Goal: Task Accomplishment & Management: Manage account settings

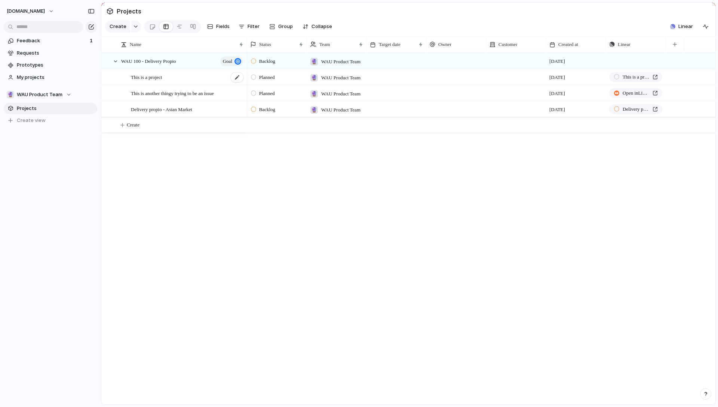
click at [153, 81] on span "This is a project" at bounding box center [146, 77] width 31 height 9
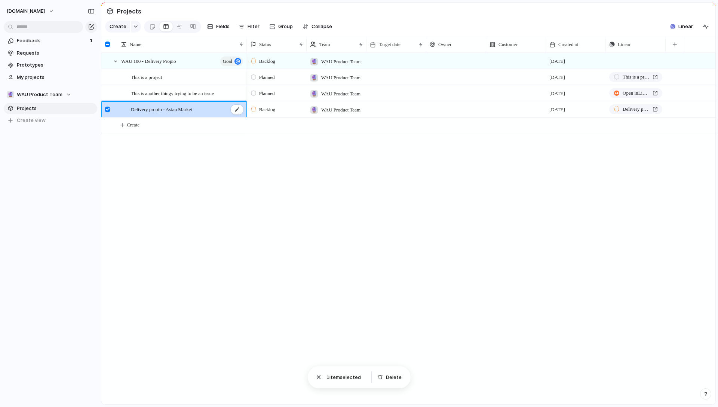
click at [192, 113] on span "Delivery propio - Asian Market" at bounding box center [161, 109] width 61 height 9
click at [193, 97] on span "This is another thingy trying to be an issue" at bounding box center [172, 93] width 83 height 9
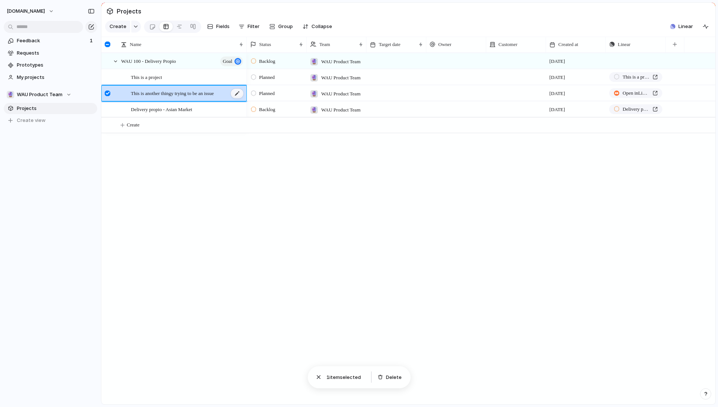
click at [234, 98] on div at bounding box center [237, 94] width 13 height 10
click at [201, 98] on textarea "**********" at bounding box center [186, 99] width 110 height 9
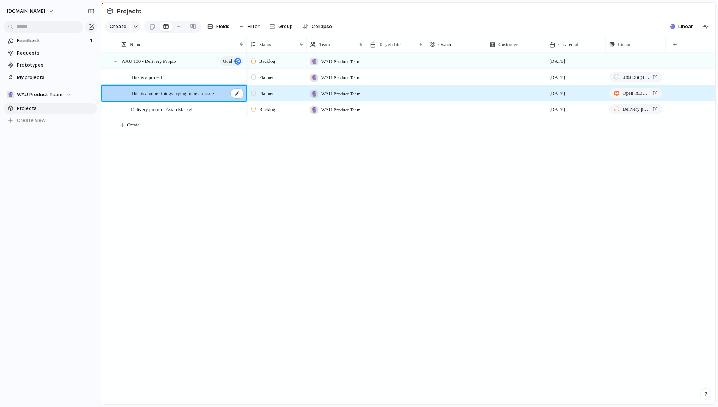
click at [152, 97] on span "This is another thingy trying to be an issue" at bounding box center [172, 93] width 83 height 9
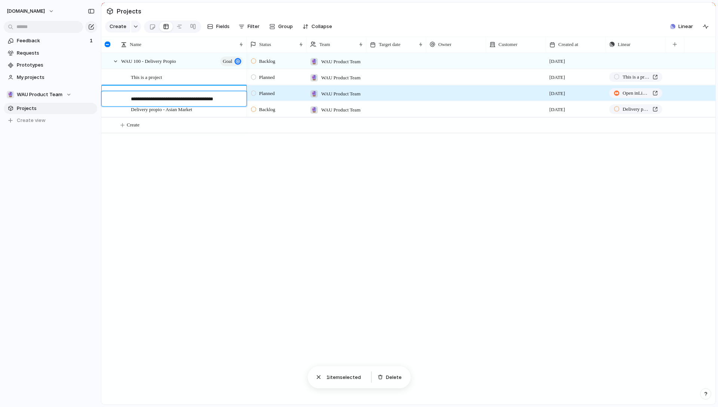
click at [200, 98] on textarea "**********" at bounding box center [186, 99] width 110 height 9
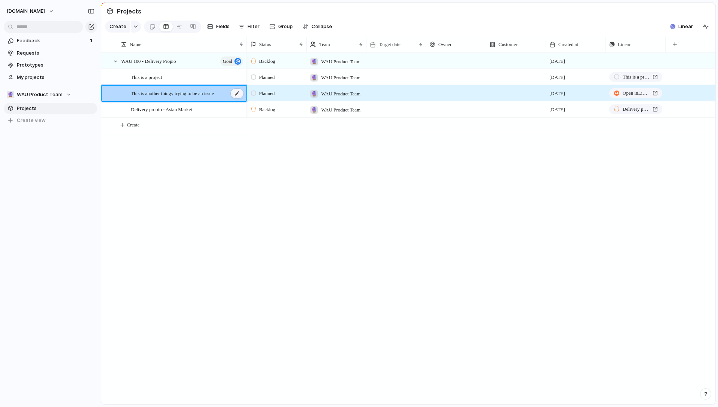
click at [237, 98] on div at bounding box center [237, 94] width 13 height 10
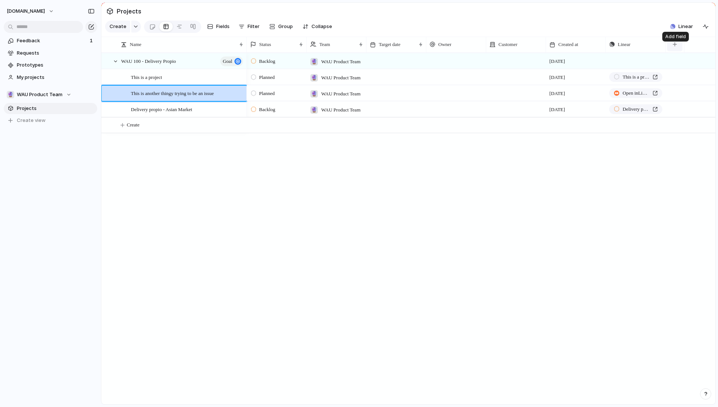
click at [678, 51] on button "button" at bounding box center [674, 44] width 15 height 13
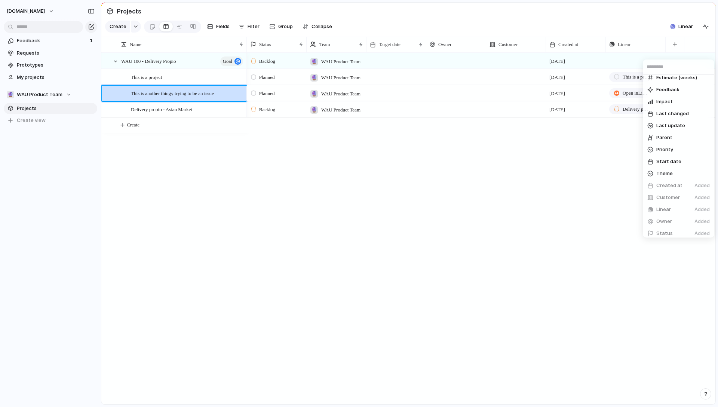
scroll to position [92, 0]
click at [566, 337] on div "Created by Design ready Duplicate Effort Estimate (weeks) Feedback Impact Last …" at bounding box center [359, 203] width 718 height 407
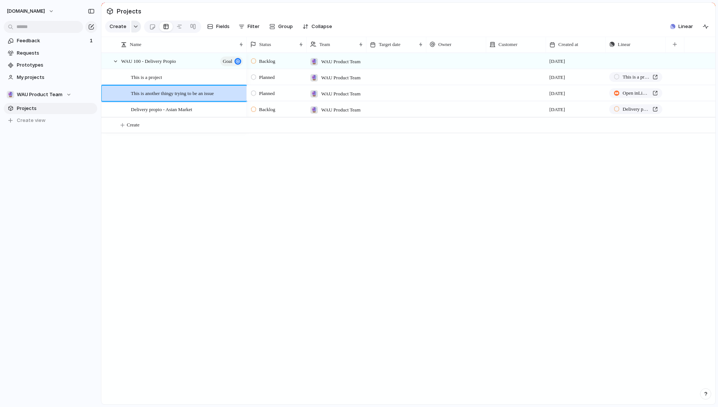
click at [135, 25] on button "button" at bounding box center [136, 27] width 10 height 12
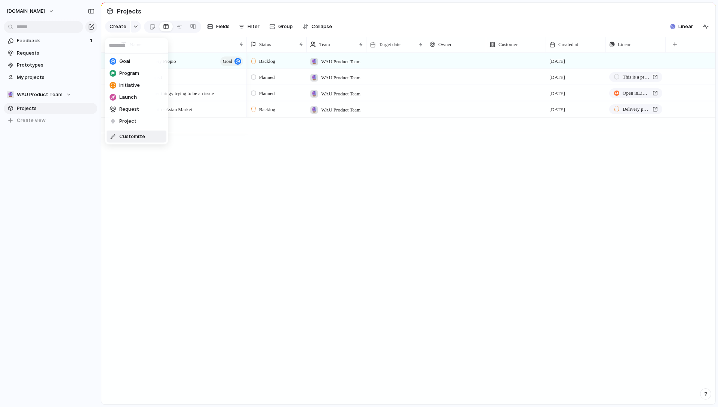
click at [143, 135] on span "Customize" at bounding box center [132, 136] width 26 height 7
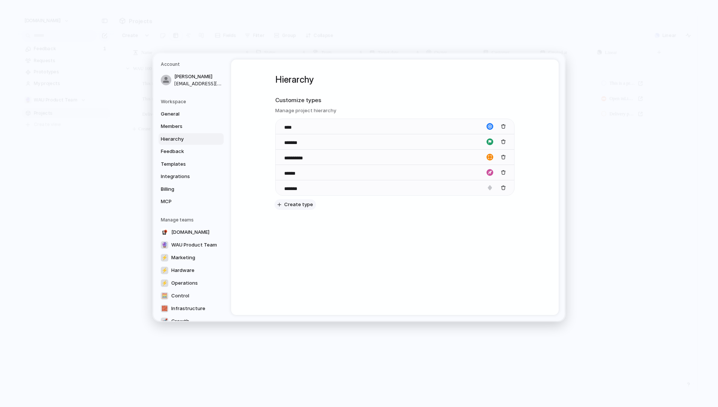
click at [299, 206] on span "Create type" at bounding box center [298, 204] width 29 height 7
click at [306, 206] on input at bounding box center [297, 203] width 26 height 7
type input "*"
type input "********"
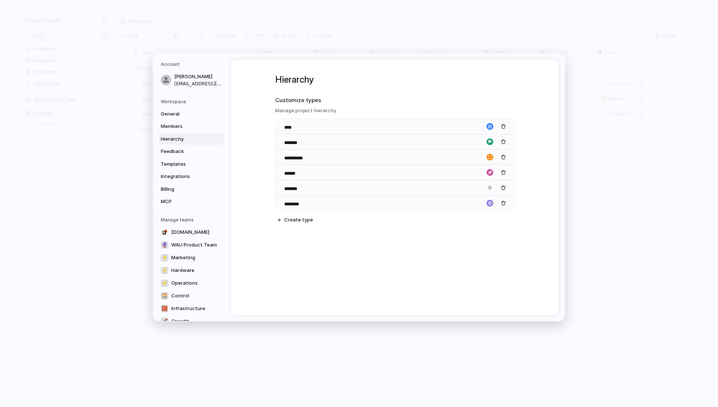
click at [361, 251] on div "**********" at bounding box center [394, 155] width 239 height 193
click at [348, 229] on div "**********" at bounding box center [394, 155] width 239 height 193
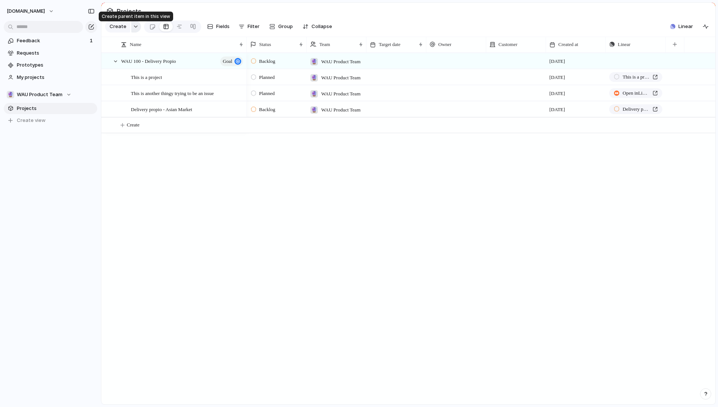
click at [135, 28] on div "button" at bounding box center [135, 26] width 5 height 3
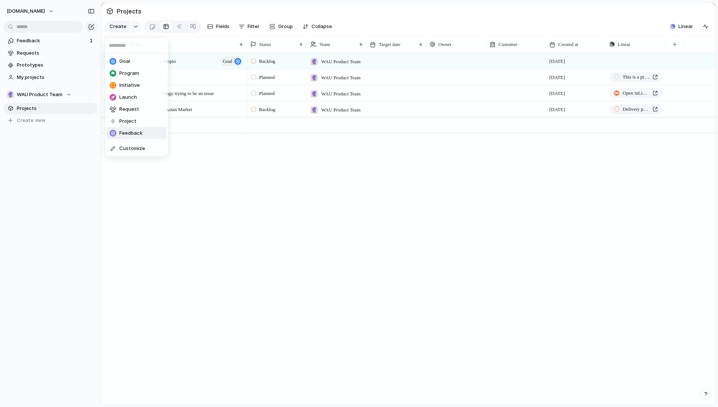
click at [144, 129] on li "Feedback" at bounding box center [137, 133] width 60 height 12
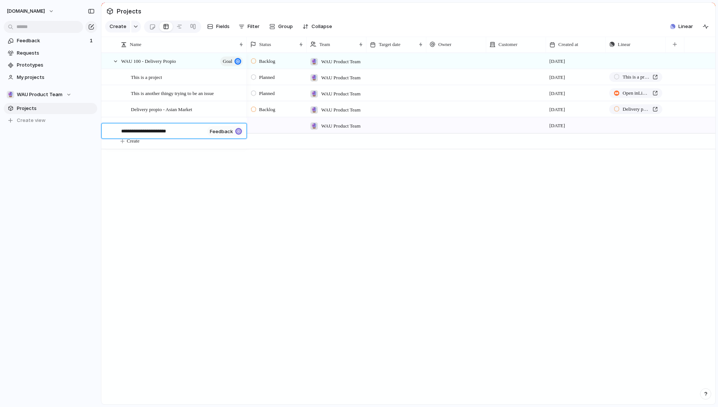
type textarea "**********"
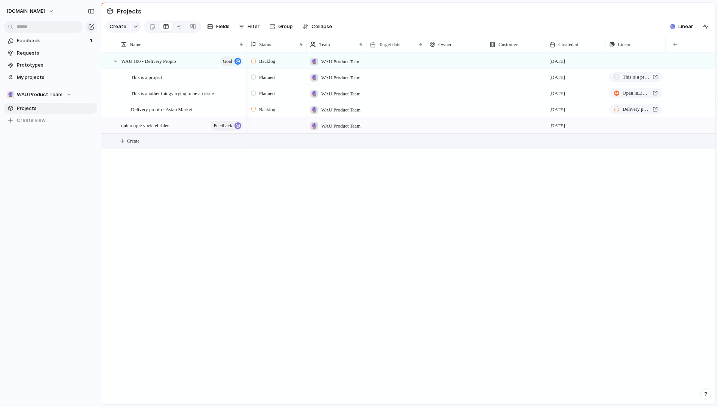
click at [616, 191] on div "Backlog 🔮 WAU Product Team 19 September Push Planned 🔮 WAU Product Team 19 Sept…" at bounding box center [481, 229] width 469 height 352
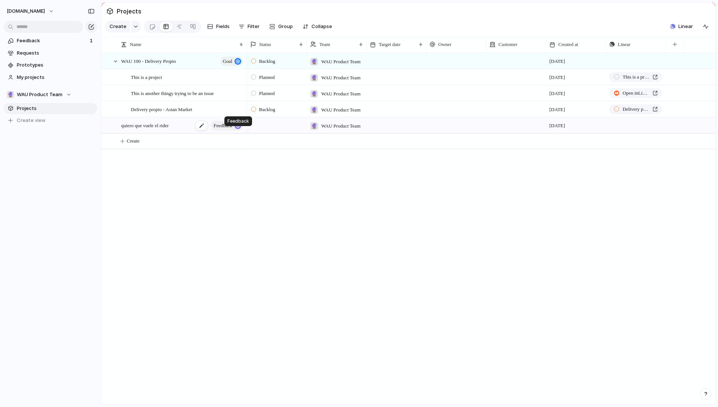
click at [239, 129] on div "button" at bounding box center [237, 125] width 7 height 7
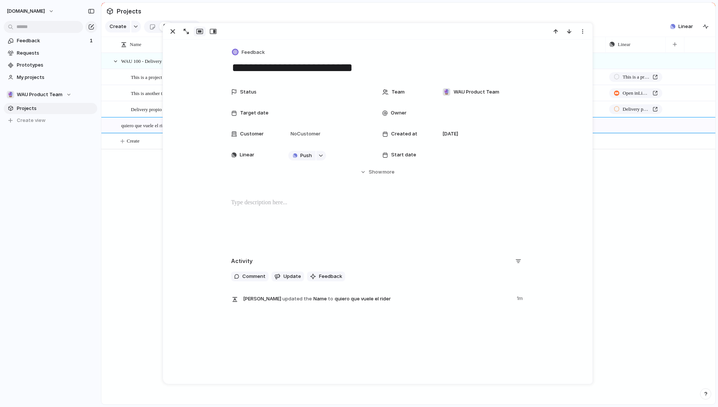
click at [137, 200] on div "WAU 100 - Delivery Propio goal This is a project This is another thingy trying …" at bounding box center [408, 229] width 614 height 352
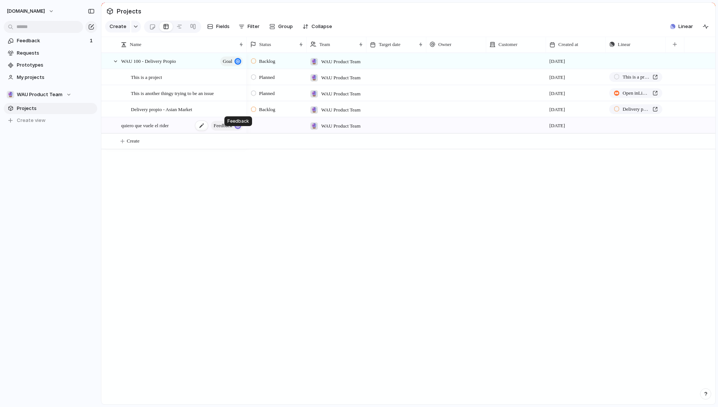
click at [236, 129] on div "button" at bounding box center [237, 125] width 7 height 7
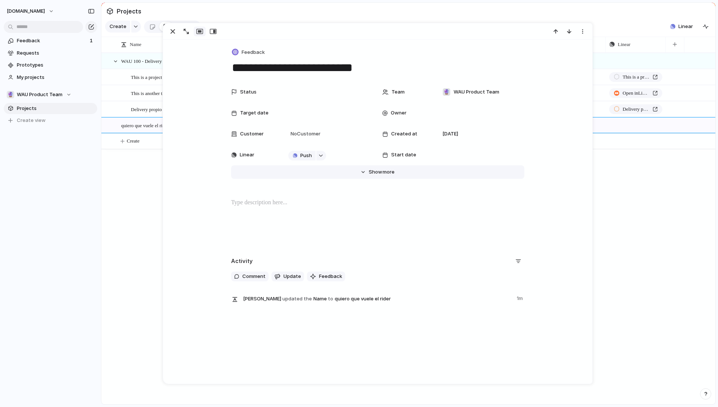
click at [370, 174] on span "Show" at bounding box center [375, 171] width 13 height 7
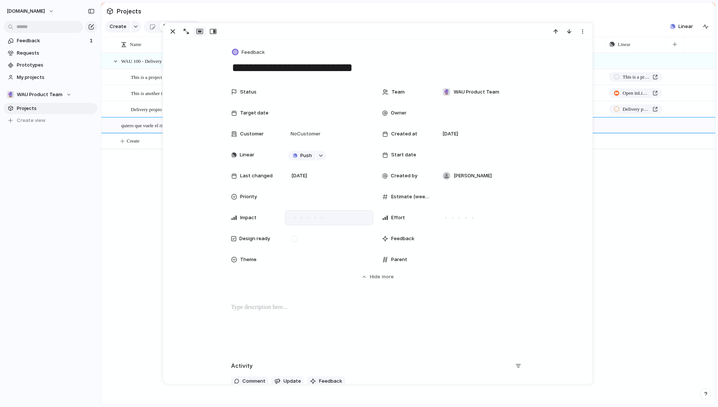
click at [312, 220] on div at bounding box center [315, 217] width 7 height 7
click at [298, 219] on div at bounding box center [301, 217] width 7 height 7
click at [444, 220] on div at bounding box center [445, 217] width 7 height 7
click at [471, 220] on div at bounding box center [472, 217] width 7 height 7
click at [443, 198] on div at bounding box center [480, 197] width 82 height 8
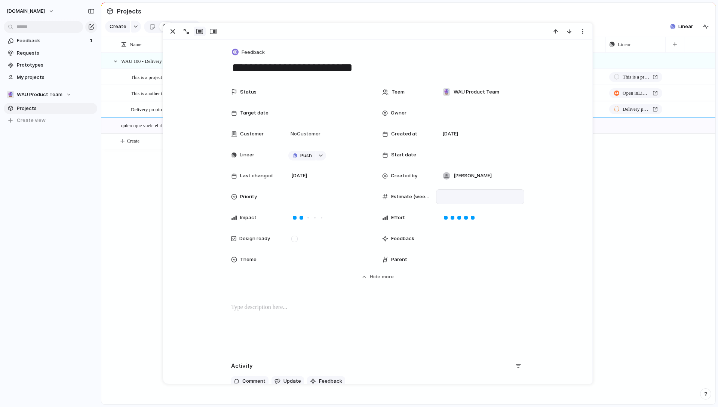
click at [443, 198] on input "number" at bounding box center [465, 196] width 52 height 5
click at [491, 194] on input "*" at bounding box center [465, 196] width 52 height 5
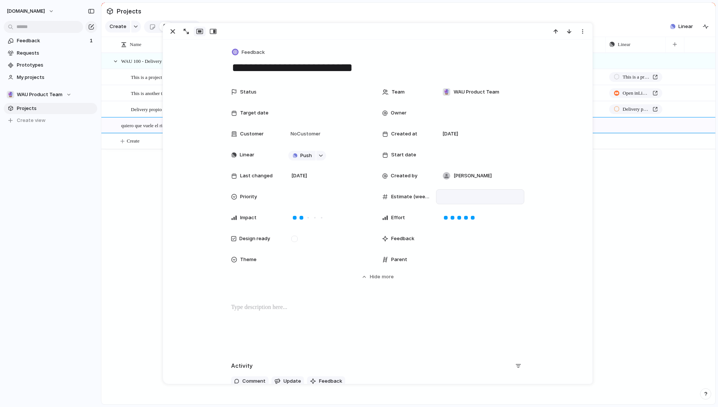
type input "*"
click at [491, 194] on input "*" at bounding box center [465, 196] width 52 height 5
click at [490, 268] on div "Status Team 🔮 WAU Product Team Target date Owner Customer No Customer Created a…" at bounding box center [377, 183] width 411 height 196
click at [336, 199] on div at bounding box center [329, 197] width 82 height 8
click at [298, 250] on span "Medium" at bounding box center [303, 248] width 18 height 7
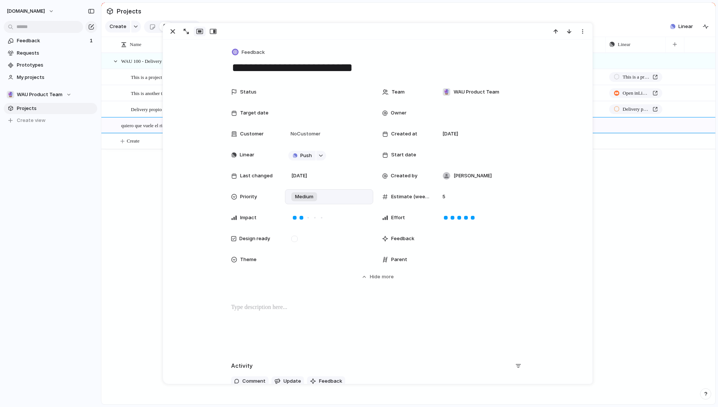
click at [419, 326] on div at bounding box center [377, 327] width 411 height 48
click at [613, 256] on div "Backlog 🔮 WAU Product Team 19 September Push Planned 🔮 WAU Product Team 19 Sept…" at bounding box center [481, 229] width 469 height 352
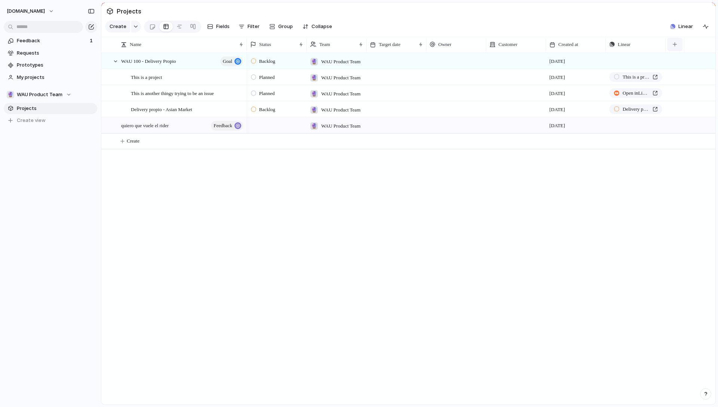
click at [677, 51] on button "button" at bounding box center [674, 44] width 15 height 13
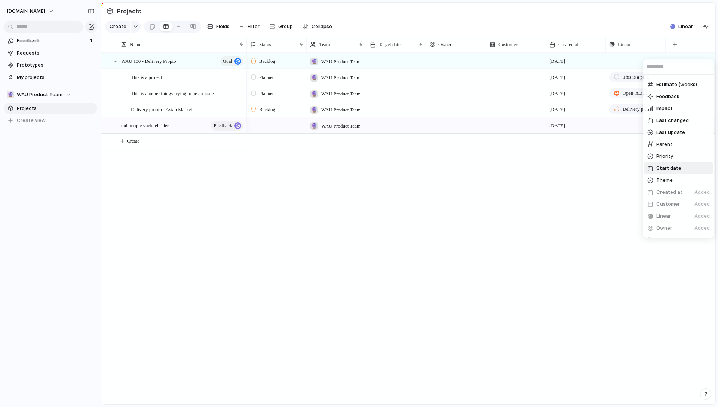
scroll to position [92, 0]
click at [686, 227] on span "Create new field" at bounding box center [676, 229] width 40 height 7
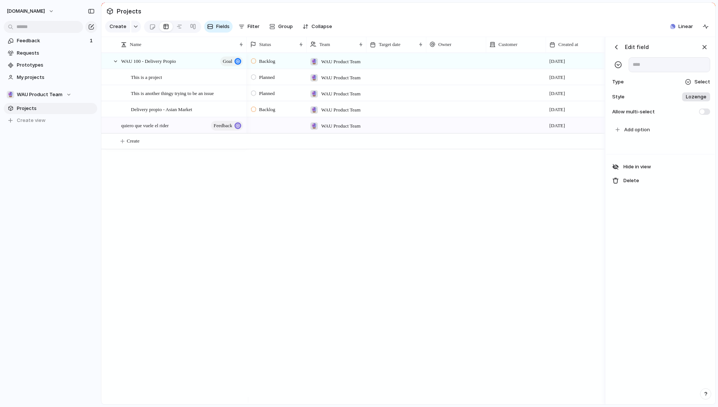
scroll to position [0, 139]
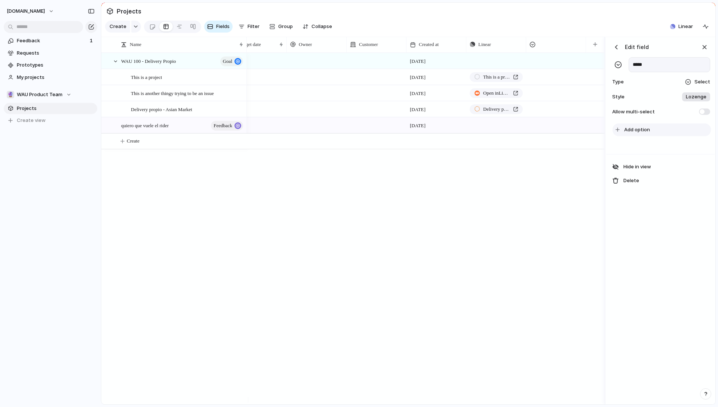
type input "******"
click at [698, 85] on span "Select" at bounding box center [703, 81] width 16 height 7
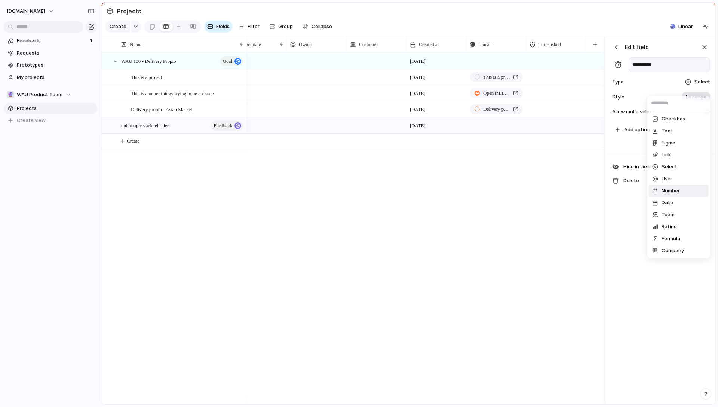
click at [683, 187] on li "Number" at bounding box center [679, 191] width 60 height 12
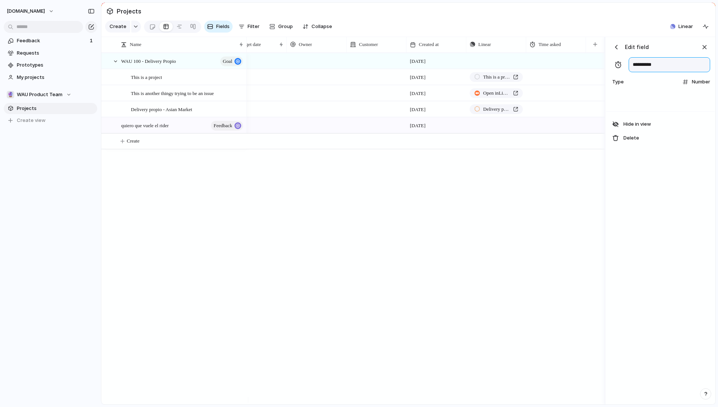
click at [679, 72] on input "**********" at bounding box center [670, 64] width 82 height 15
click at [620, 68] on div "button" at bounding box center [617, 64] width 7 height 7
click at [643, 69] on input "**********" at bounding box center [670, 64] width 82 height 15
type input "**********"
click at [674, 92] on div "**********" at bounding box center [660, 64] width 108 height 55
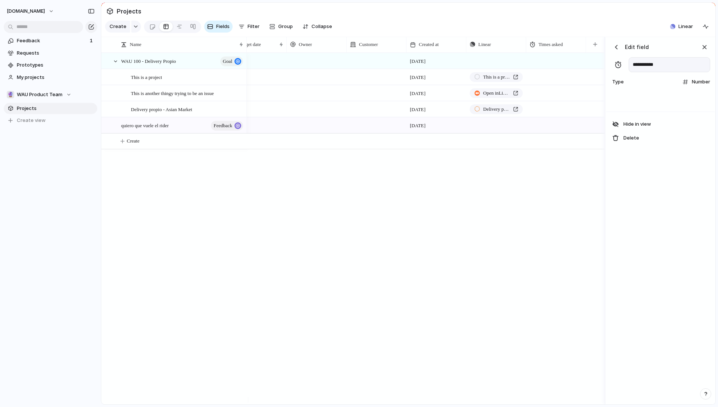
click at [685, 85] on div at bounding box center [686, 82] width 6 height 6
click at [684, 223] on li "Rating" at bounding box center [679, 227] width 60 height 12
click at [706, 125] on span "5" at bounding box center [705, 121] width 3 height 7
click at [698, 128] on button "3" at bounding box center [696, 122] width 10 height 12
click at [706, 125] on span "5" at bounding box center [705, 121] width 3 height 7
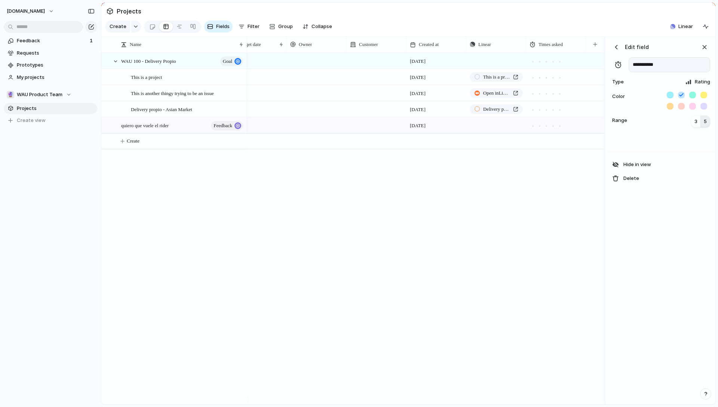
click at [708, 86] on span "Rating" at bounding box center [702, 81] width 15 height 7
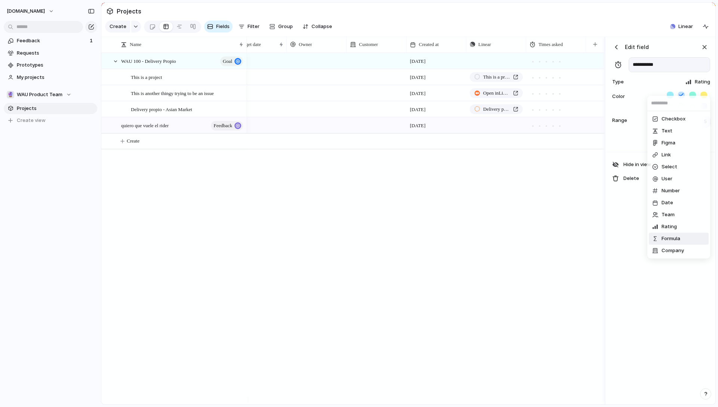
click at [680, 236] on li "Formula" at bounding box center [679, 239] width 60 height 12
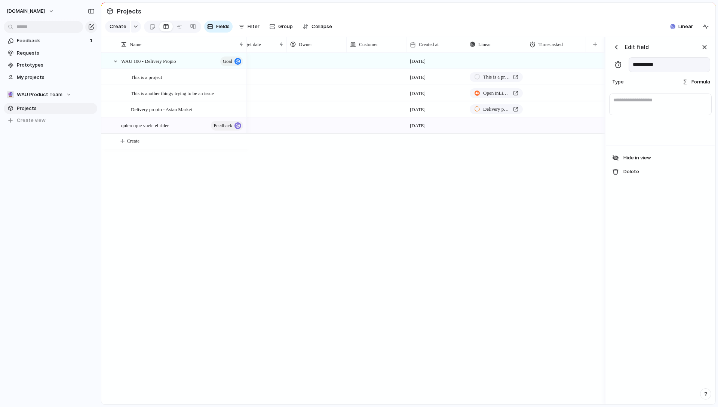
click at [694, 86] on span "Formula" at bounding box center [701, 81] width 19 height 7
click at [672, 252] on span "Company" at bounding box center [673, 250] width 22 height 7
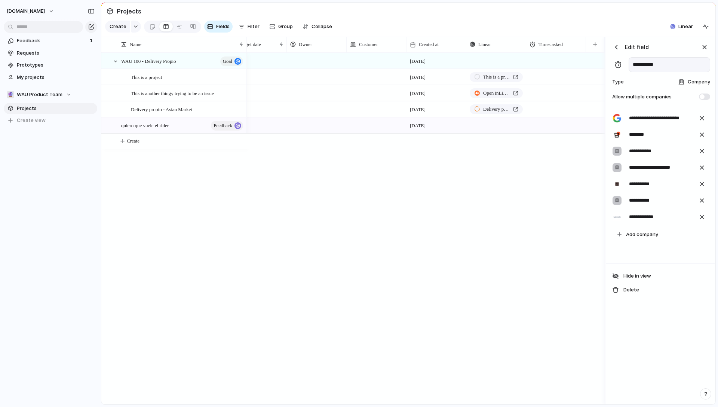
click at [702, 86] on span "Company" at bounding box center [699, 81] width 22 height 7
click at [672, 194] on li "Number" at bounding box center [679, 191] width 60 height 12
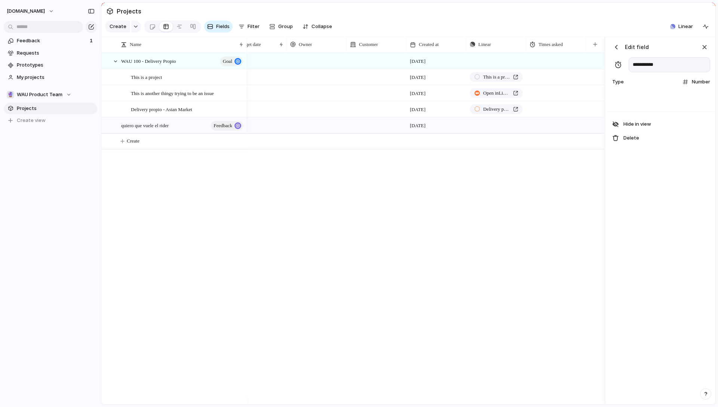
click at [617, 51] on div "button" at bounding box center [616, 46] width 7 height 7
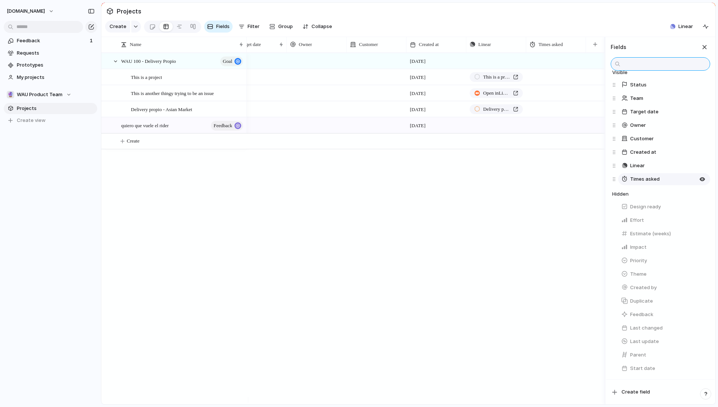
scroll to position [30, 0]
click at [657, 181] on span "Times asked" at bounding box center [645, 178] width 30 height 7
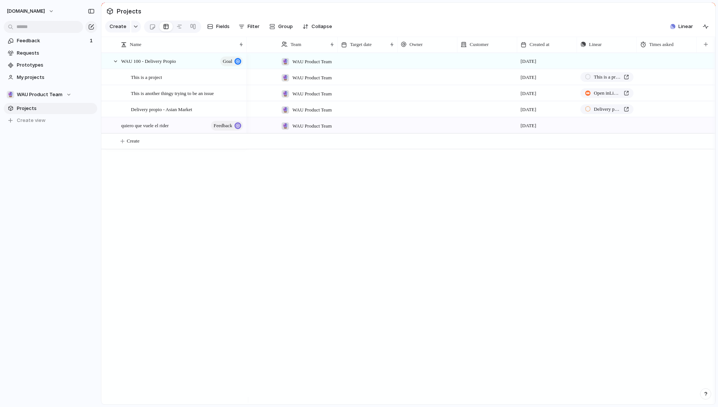
click at [591, 223] on div "🔮 WAU Product Team 19 September Push 🔮 WAU Product Team 19 September This is a …" at bounding box center [481, 229] width 469 height 352
click at [677, 68] on div at bounding box center [667, 60] width 60 height 15
type input "*"
click at [694, 65] on input "*" at bounding box center [666, 62] width 59 height 18
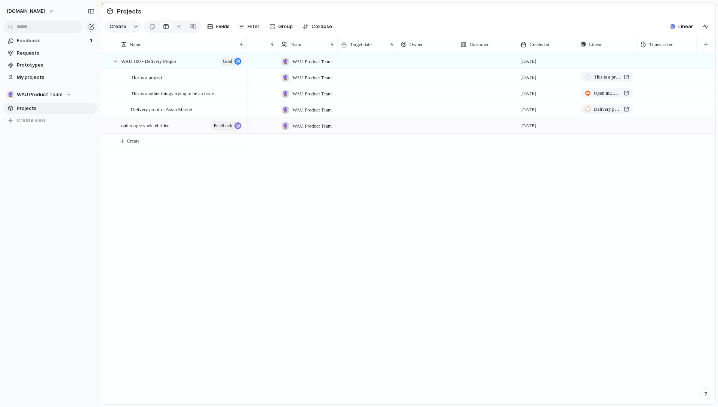
click at [691, 212] on div "🔮 WAU Product Team 19 September Push * Backlog 🔮 WAU Product Team 19 September …" at bounding box center [481, 229] width 469 height 352
click at [687, 65] on span "1" at bounding box center [666, 59] width 59 height 12
type input "*"
click at [694, 66] on input "*" at bounding box center [666, 62] width 59 height 18
click at [674, 202] on div "🔮 WAU Product Team 19 September Push * Backlog 🔮 WAU Product Team 19 September …" at bounding box center [481, 229] width 469 height 352
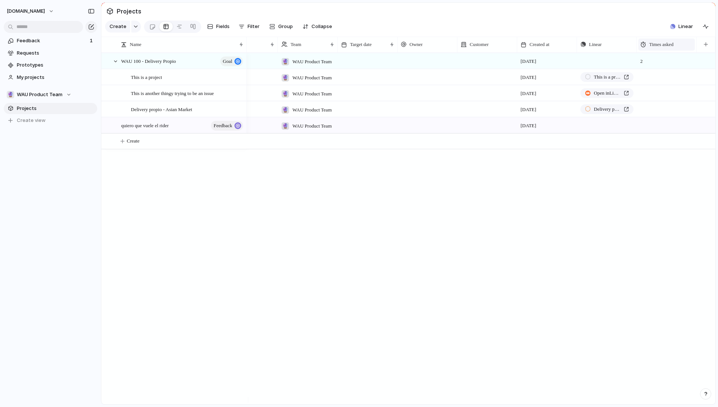
click at [665, 48] on span "Times asked" at bounding box center [661, 44] width 24 height 7
click at [667, 49] on div "Modify Hide Sort ascending Sort descending" at bounding box center [359, 203] width 718 height 407
click at [667, 48] on span "Times asked" at bounding box center [661, 44] width 24 height 7
click at [667, 49] on div "Modify Hide Sort ascending Sort descending" at bounding box center [359, 203] width 718 height 407
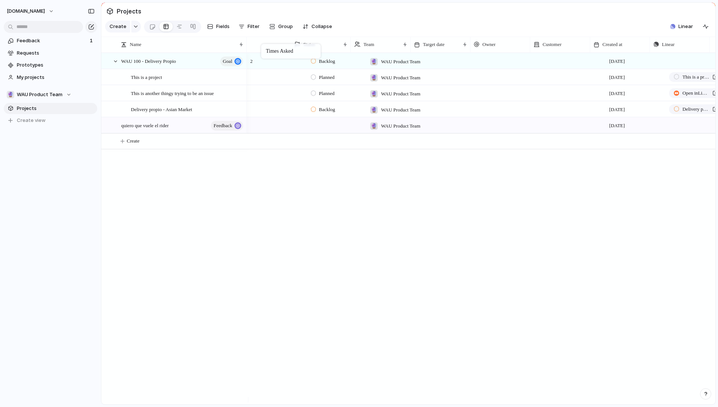
scroll to position [0, 0]
drag, startPoint x: 667, startPoint y: 49, endPoint x: 256, endPoint y: 46, distance: 411.0
click at [646, 305] on div "🔮 WAU Product Team 19 September Push 2 Backlog 🔮 WAU Product Team 19 September …" at bounding box center [481, 229] width 469 height 352
click at [296, 62] on span "2" at bounding box center [276, 59] width 59 height 12
type input "*"
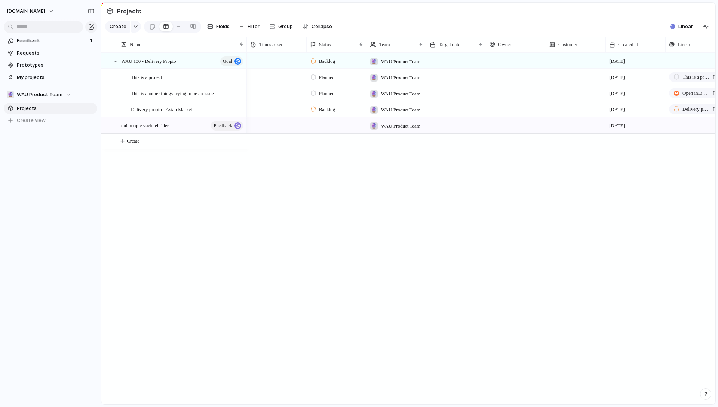
click at [301, 64] on input "*" at bounding box center [276, 62] width 59 height 18
click at [334, 247] on div "🔮 WAU Product Team 19 September Push * Backlog 🔮 WAU Product Team 19 September …" at bounding box center [481, 229] width 469 height 352
click at [282, 292] on div "🔮 WAU Product Team 19 September Push 3 Backlog 🔮 WAU Product Team 19 September …" at bounding box center [481, 229] width 469 height 352
click at [225, 67] on span "goal" at bounding box center [227, 61] width 9 height 10
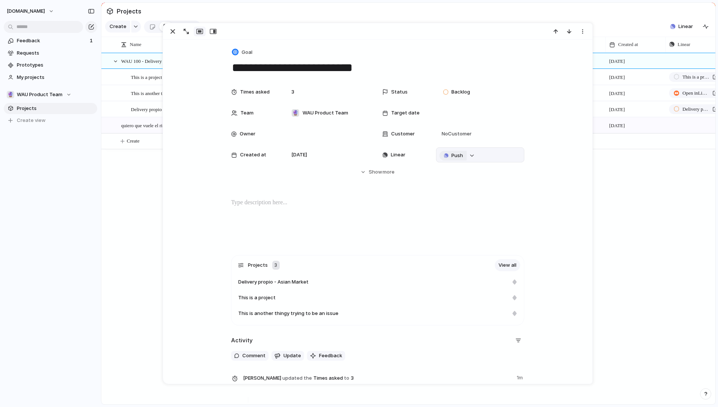
click at [461, 156] on button "Push" at bounding box center [452, 156] width 27 height 10
click at [459, 170] on li "Project" at bounding box center [451, 170] width 43 height 12
click at [465, 155] on span "WAU 100 - Delivery Propio" at bounding box center [480, 154] width 49 height 7
click at [334, 108] on div "🔮 WAU Product Team" at bounding box center [329, 112] width 88 height 15
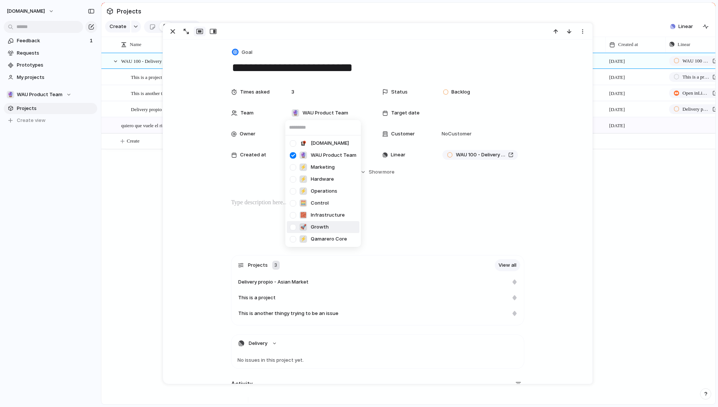
click at [294, 228] on div at bounding box center [292, 227] width 13 height 13
click at [293, 155] on div at bounding box center [292, 155] width 13 height 13
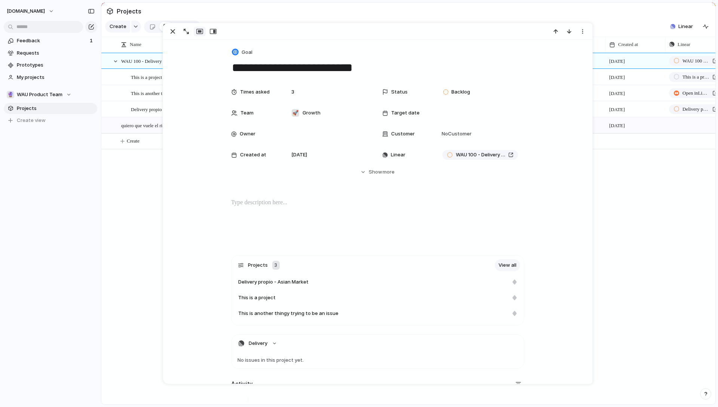
click at [405, 219] on div "Qamarero.com 🔮 WAU Product Team ⚡ Marketing ⚡ Hardware ⚡ Operations 🧮 Control 🧱…" at bounding box center [359, 203] width 718 height 407
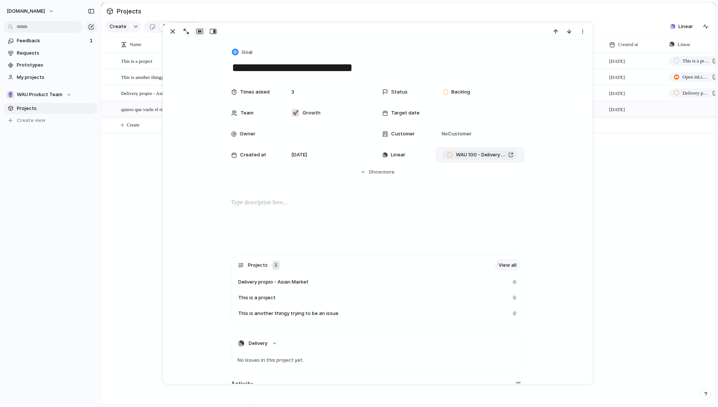
click at [476, 157] on span "WAU 100 - Delivery Propio" at bounding box center [480, 154] width 49 height 7
click at [292, 114] on div "🚀" at bounding box center [295, 112] width 7 height 7
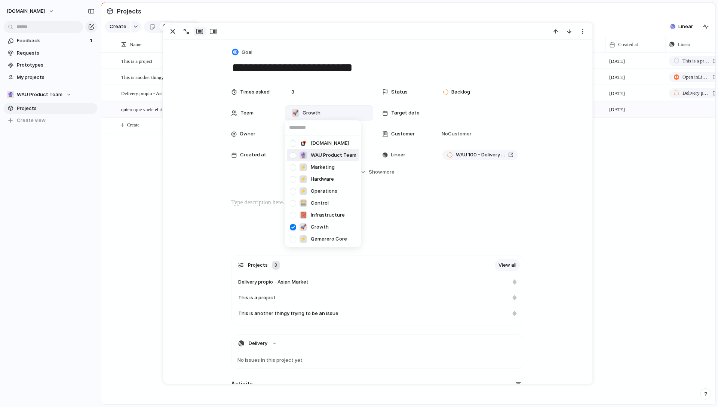
click at [291, 154] on div at bounding box center [292, 155] width 13 height 13
click at [292, 226] on div at bounding box center [292, 227] width 13 height 13
click at [399, 218] on div "Qamarero.com 🔮 WAU Product Team ⚡ Marketing ⚡ Hardware ⚡ Operations 🧮 Control 🧱…" at bounding box center [359, 203] width 718 height 407
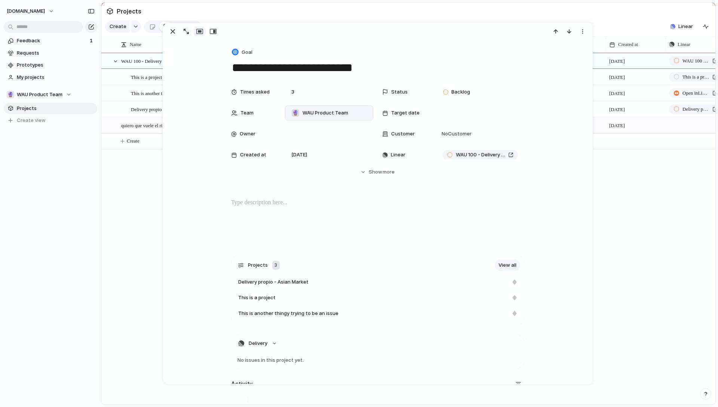
click at [31, 132] on div "Feedback 1 Requests Prototypes My projects 🔮 WAU Product Team Projects To pick …" at bounding box center [50, 93] width 101 height 187
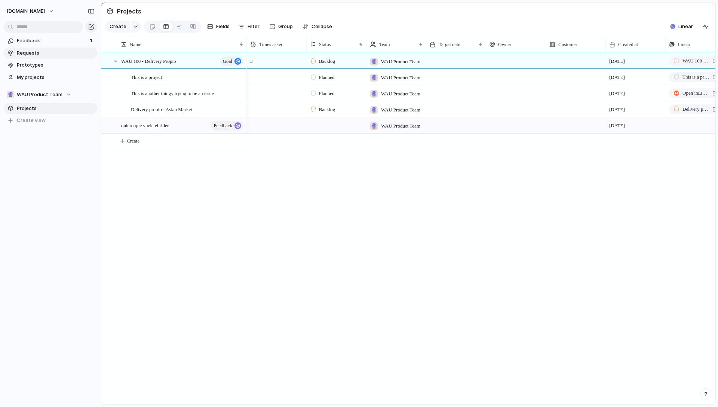
click at [35, 51] on span "Requests" at bounding box center [56, 52] width 78 height 7
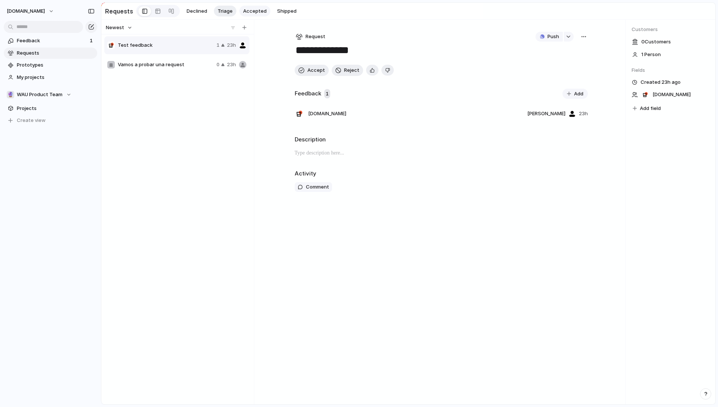
click at [254, 11] on span "Accepted" at bounding box center [255, 10] width 24 height 7
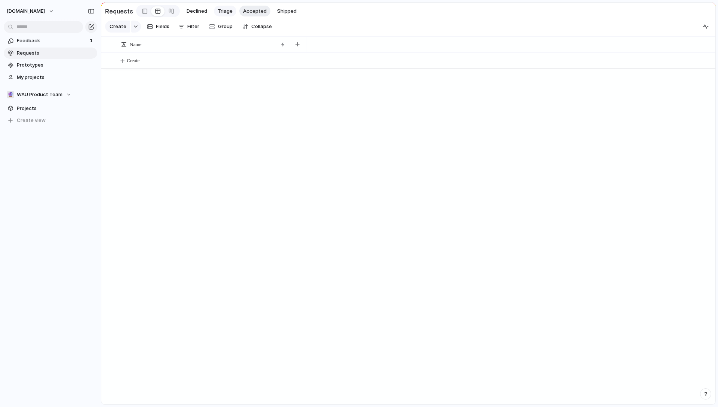
click at [221, 10] on span "Triage" at bounding box center [225, 10] width 15 height 7
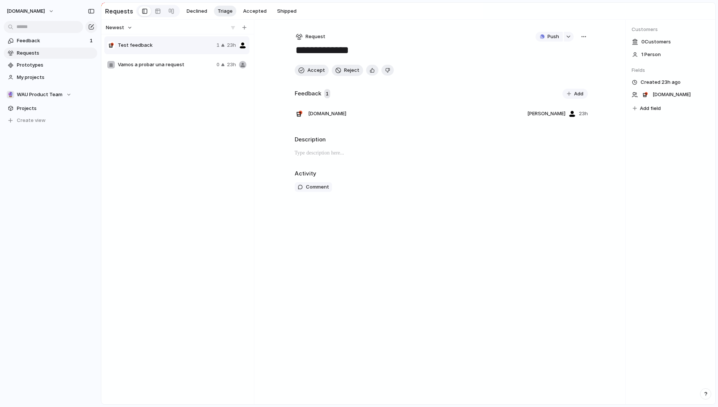
click at [169, 47] on span "Test feedback" at bounding box center [166, 45] width 96 height 7
click at [223, 47] on div "1" at bounding box center [221, 45] width 9 height 7
click at [223, 67] on div "0" at bounding box center [221, 64] width 9 height 7
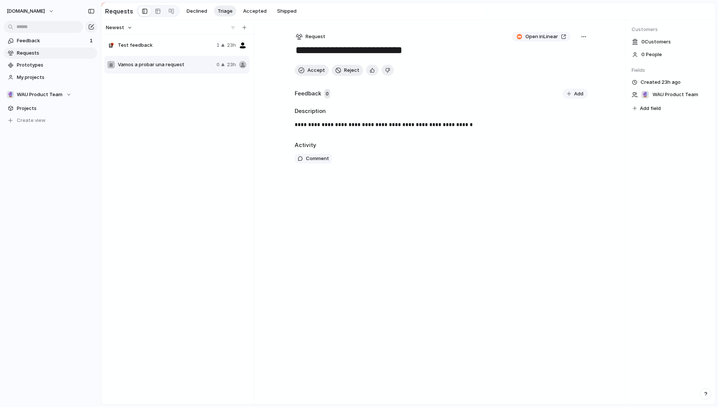
click at [186, 46] on span "Test feedback" at bounding box center [166, 45] width 96 height 7
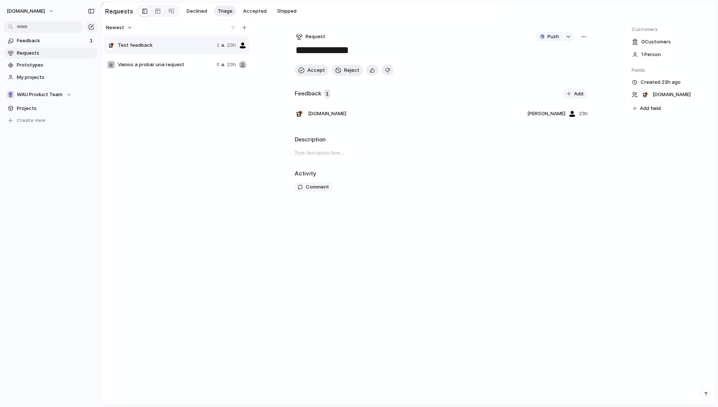
click at [326, 96] on span "1" at bounding box center [327, 94] width 6 height 10
click at [370, 71] on div "button" at bounding box center [372, 70] width 5 height 7
click at [224, 132] on div "Test feedback 1 23h Vamos a probar una request 0 23h" at bounding box center [177, 219] width 147 height 366
click at [207, 43] on span "Test feedback" at bounding box center [166, 45] width 96 height 7
click at [211, 63] on span "Vamos a probar una request" at bounding box center [166, 64] width 96 height 7
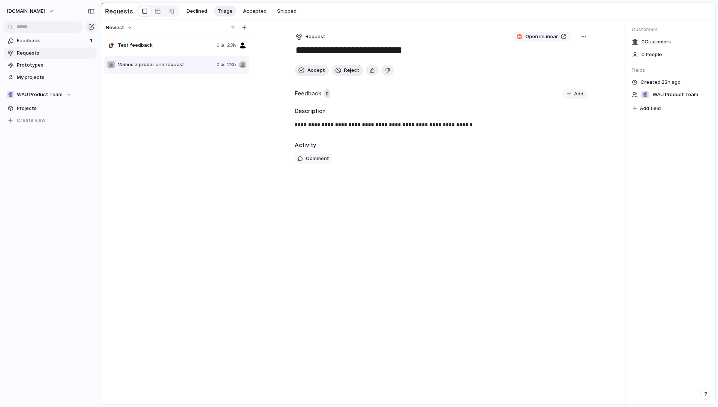
click at [208, 47] on span "Test feedback" at bounding box center [166, 45] width 96 height 7
type textarea "**********"
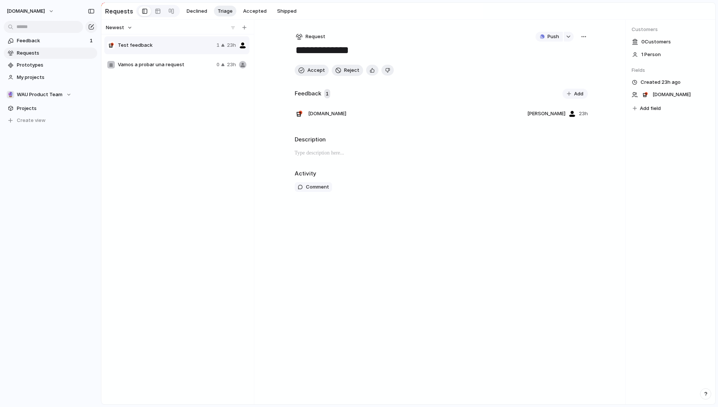
click at [584, 94] on button "Add" at bounding box center [574, 94] width 25 height 10
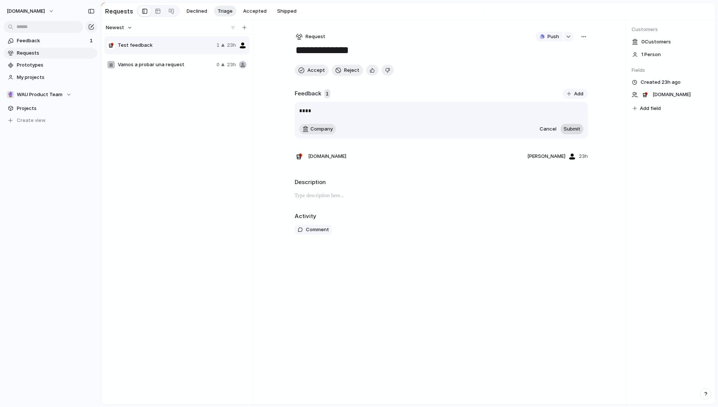
click at [570, 129] on span "Submit" at bounding box center [572, 128] width 17 height 7
drag, startPoint x: 579, startPoint y: 262, endPoint x: 579, endPoint y: 266, distance: 4.5
click at [579, 262] on div "**********" at bounding box center [441, 212] width 317 height 384
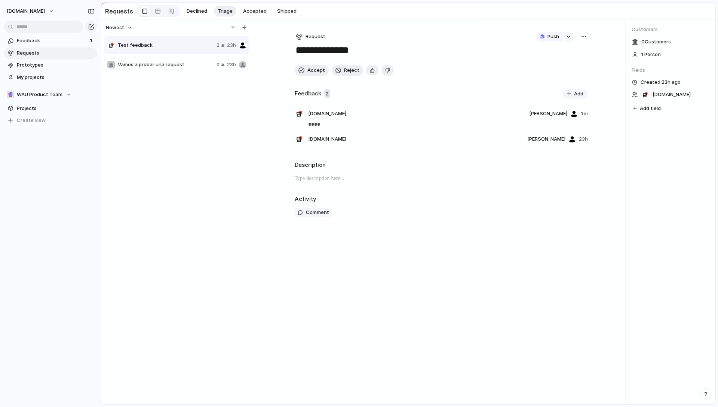
click at [572, 98] on button "Add" at bounding box center [574, 94] width 25 height 10
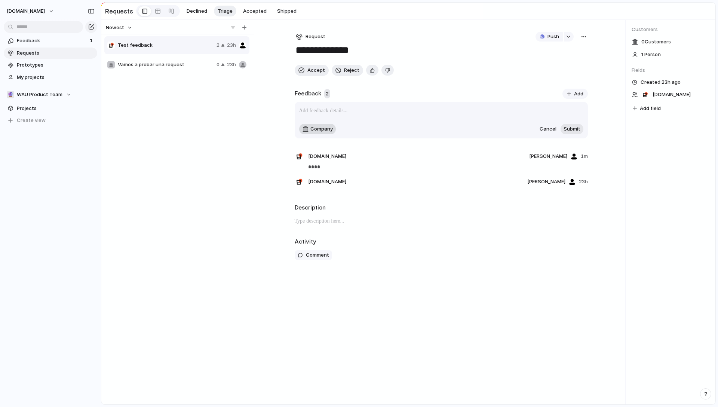
click at [332, 132] on button "Company" at bounding box center [317, 129] width 37 height 10
click at [459, 257] on div "Restaurante El Molino Osuna Qamarero Casa Joaquín La Estación de El Chef Café S…" at bounding box center [359, 203] width 718 height 407
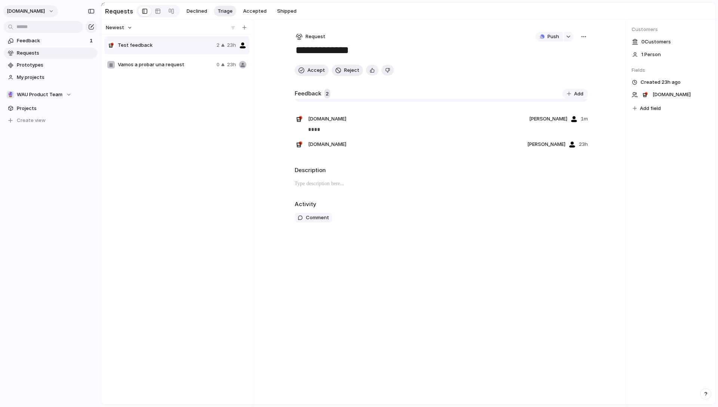
click at [33, 7] on span "[DOMAIN_NAME]" at bounding box center [26, 10] width 38 height 7
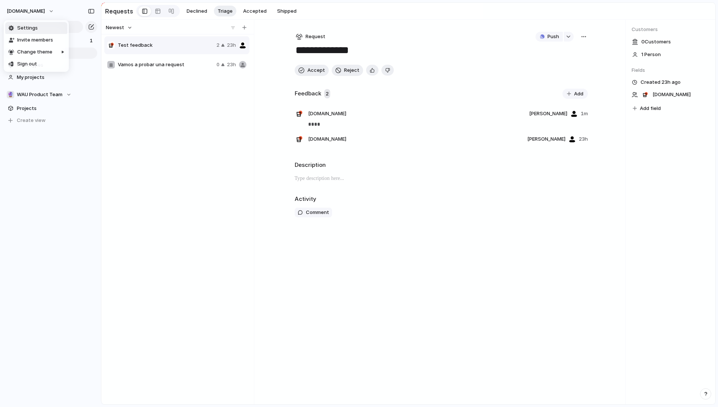
click at [43, 28] on li "Settings" at bounding box center [36, 28] width 62 height 12
click at [41, 14] on span "[DOMAIN_NAME]" at bounding box center [26, 10] width 38 height 7
click at [45, 27] on li "Settings" at bounding box center [36, 28] width 62 height 12
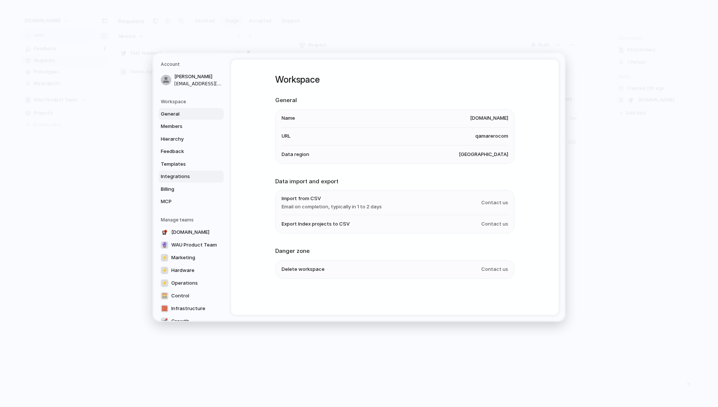
click at [187, 172] on link "Integrations" at bounding box center [191, 177] width 65 height 12
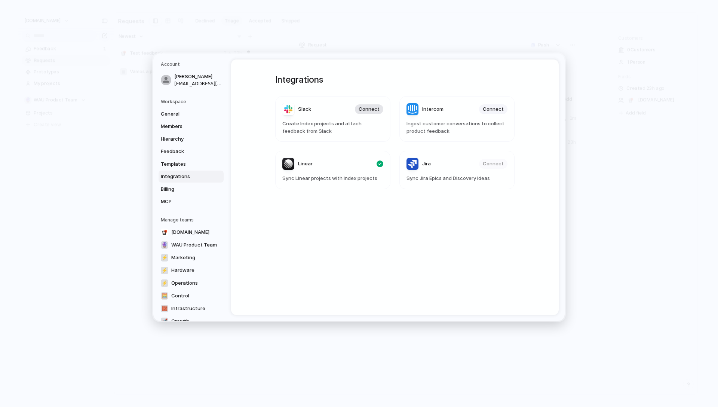
click at [363, 109] on span "Connect" at bounding box center [369, 108] width 21 height 7
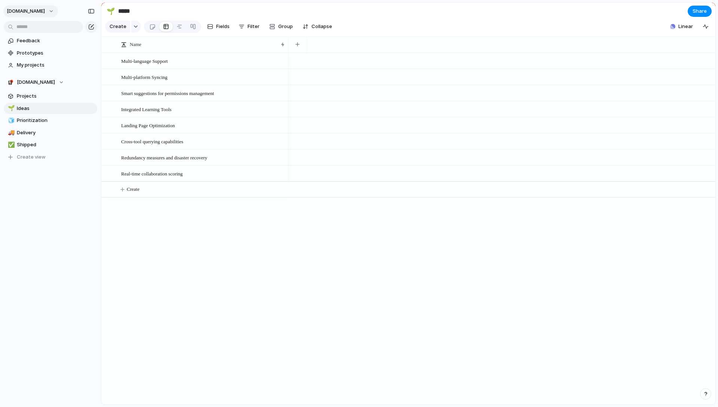
click at [47, 10] on button "[DOMAIN_NAME]" at bounding box center [30, 11] width 55 height 12
click at [43, 25] on li "Settings" at bounding box center [36, 28] width 62 height 12
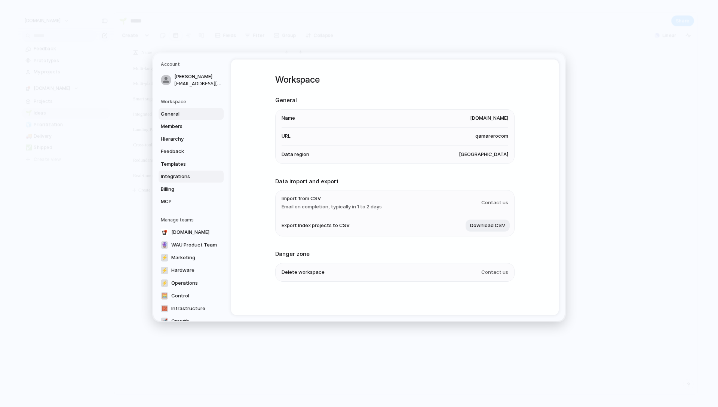
click at [181, 174] on span "Integrations" at bounding box center [185, 176] width 48 height 7
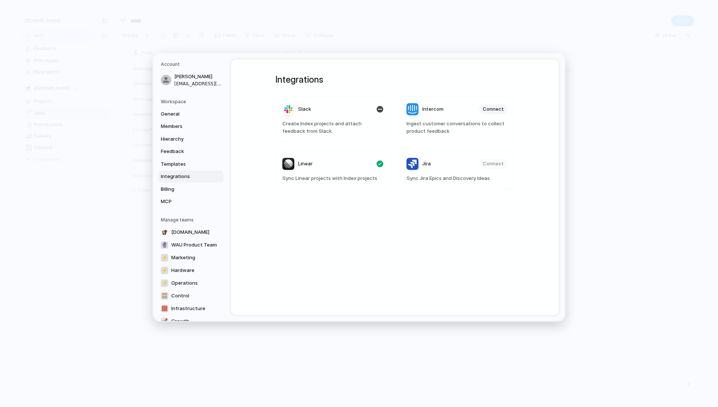
click at [286, 108] on div "Slack" at bounding box center [296, 109] width 29 height 12
click at [310, 127] on span "Create Index projects and attach feedback from Slack" at bounding box center [332, 127] width 101 height 15
click at [377, 128] on span "Create Index projects and attach feedback from Slack" at bounding box center [332, 127] width 101 height 15
click at [381, 109] on div "button" at bounding box center [380, 109] width 7 height 7
click at [377, 109] on span "Connect" at bounding box center [369, 108] width 21 height 7
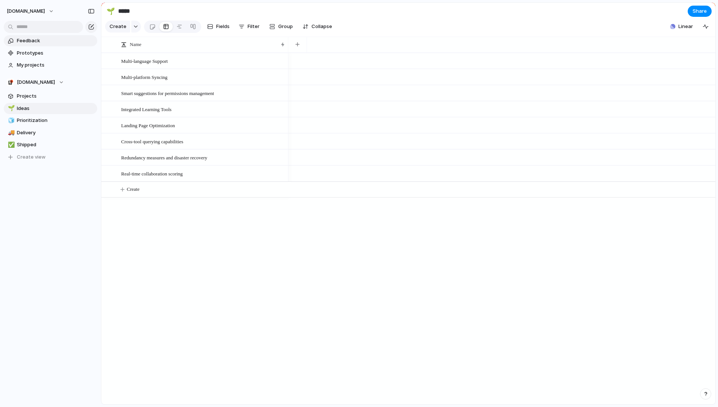
click at [37, 43] on span "Feedback" at bounding box center [56, 40] width 78 height 7
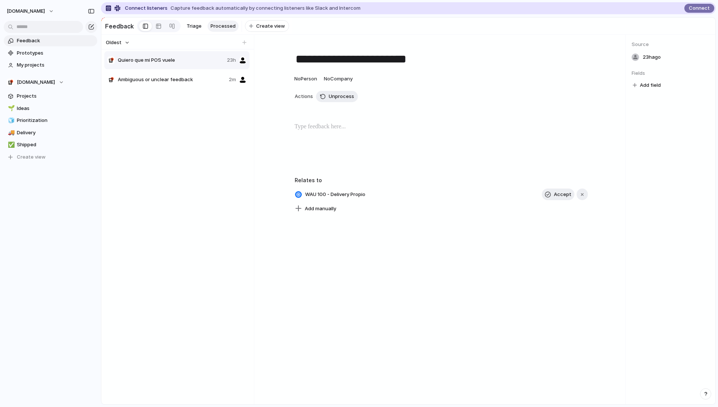
click at [42, 12] on button "[DOMAIN_NAME]" at bounding box center [30, 11] width 55 height 12
click at [41, 30] on li "Settings" at bounding box center [36, 28] width 62 height 12
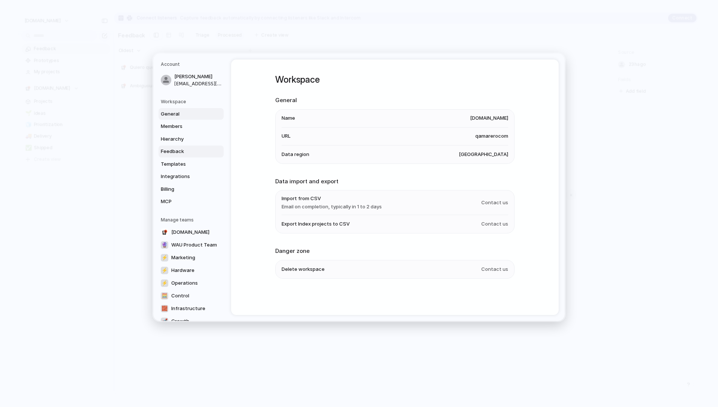
click at [191, 151] on span "Feedback" at bounding box center [185, 151] width 48 height 7
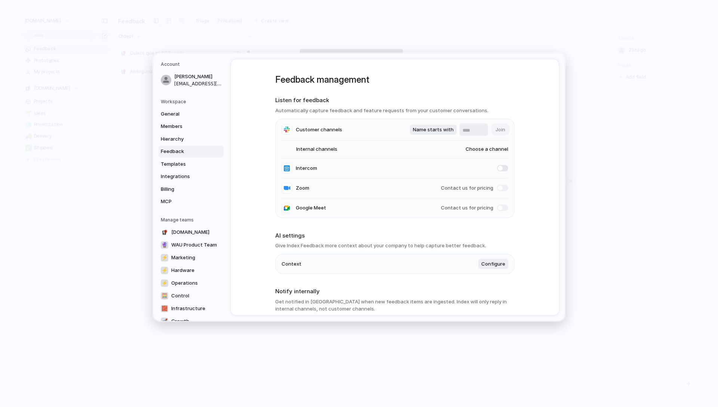
click at [331, 129] on span "Customer channels" at bounding box center [319, 129] width 46 height 7
click at [486, 150] on span "Choose a channel" at bounding box center [479, 148] width 57 height 7
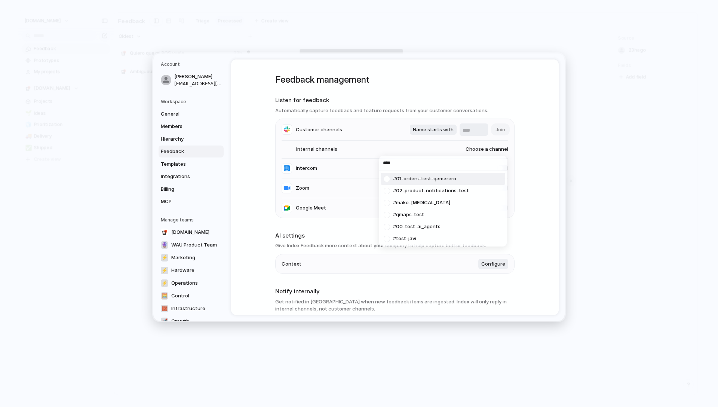
type input "****"
click at [442, 131] on div "**** #01-orders-test-qamarero #02-product-notifications-test #make-[MEDICAL_DAT…" at bounding box center [359, 203] width 718 height 407
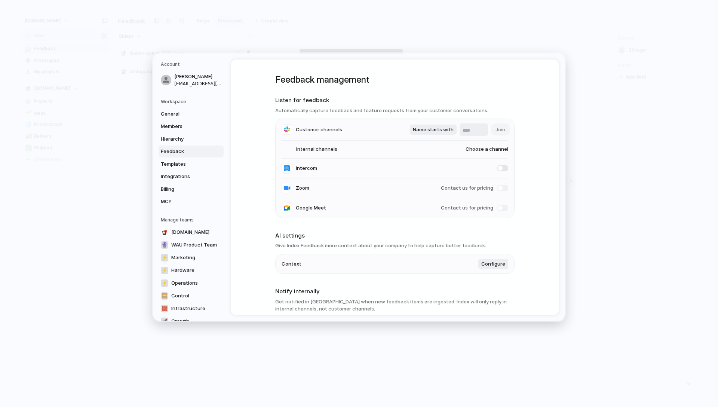
click at [473, 130] on input "text" at bounding box center [474, 130] width 22 height 7
click at [433, 130] on span "Name starts with" at bounding box center [433, 129] width 41 height 7
click at [378, 135] on div "Name contains Name starts with Name ends with" at bounding box center [359, 203] width 718 height 407
click at [467, 130] on input "text" at bounding box center [474, 130] width 22 height 7
click at [461, 145] on span "Choose a channel" at bounding box center [479, 148] width 57 height 7
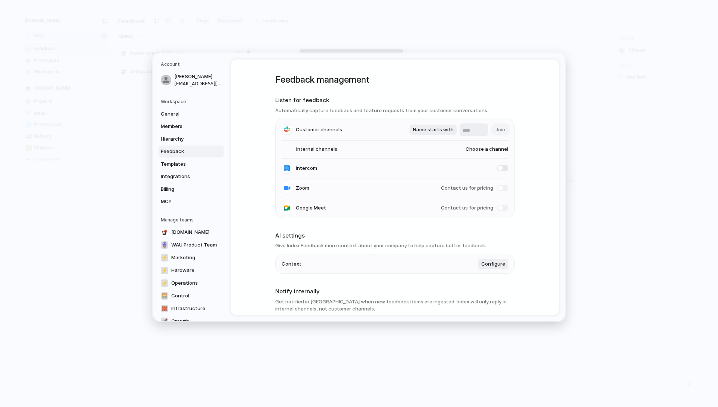
click at [401, 147] on div "#01-qamarero-updates #06-varios-random #01-competition-qamarero #topic-learning…" at bounding box center [359, 203] width 718 height 407
click at [483, 147] on span "Choose a channel" at bounding box center [479, 148] width 57 height 7
type input "****"
drag, startPoint x: 506, startPoint y: 185, endPoint x: 525, endPoint y: 185, distance: 18.3
click at [507, 185] on div "**** #01-orders-test-qamarero #02-product-notifications-test #make-[MEDICAL_DAT…" at bounding box center [359, 203] width 718 height 407
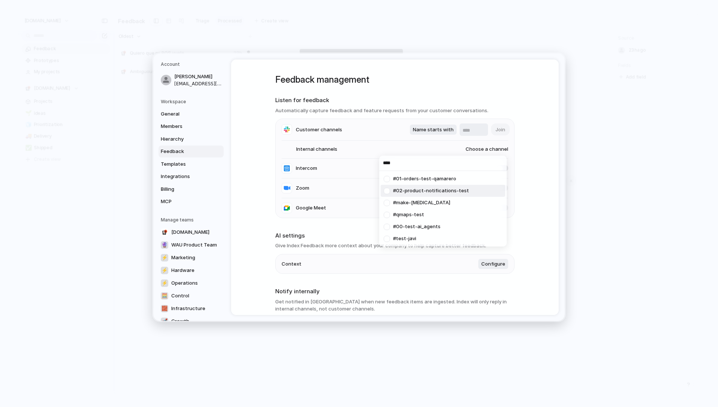
click at [530, 184] on div "**** #01-orders-test-qamarero #02-product-notifications-test #make-[MEDICAL_DAT…" at bounding box center [359, 203] width 718 height 407
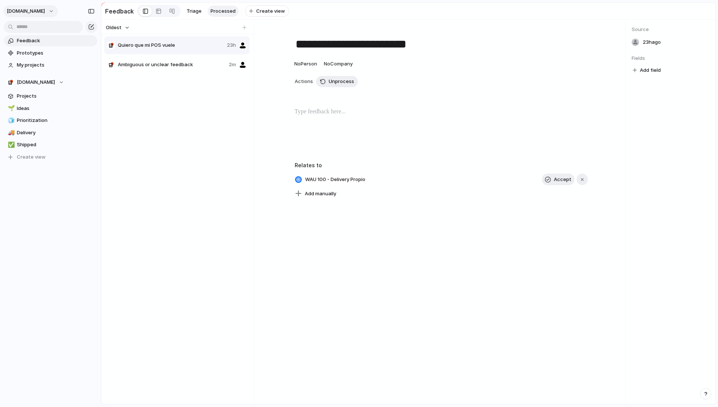
click at [34, 8] on span "[DOMAIN_NAME]" at bounding box center [26, 10] width 38 height 7
click at [36, 25] on span "Settings" at bounding box center [27, 27] width 21 height 7
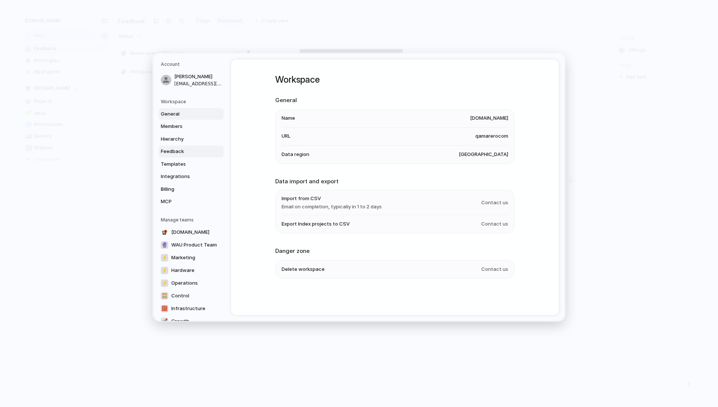
click at [186, 156] on link "Feedback" at bounding box center [191, 151] width 65 height 12
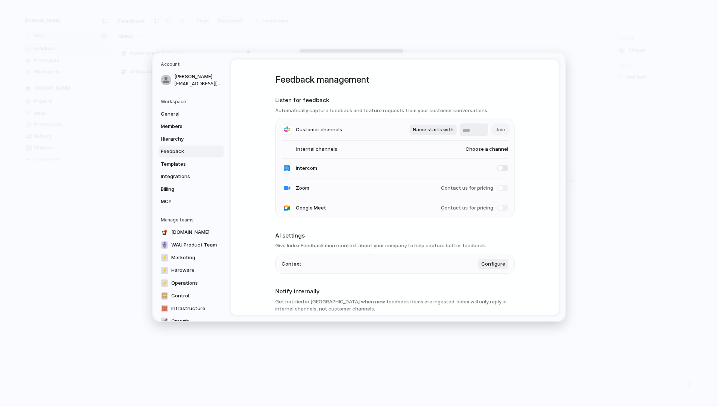
click at [497, 151] on span "Choose a channel" at bounding box center [479, 148] width 57 height 7
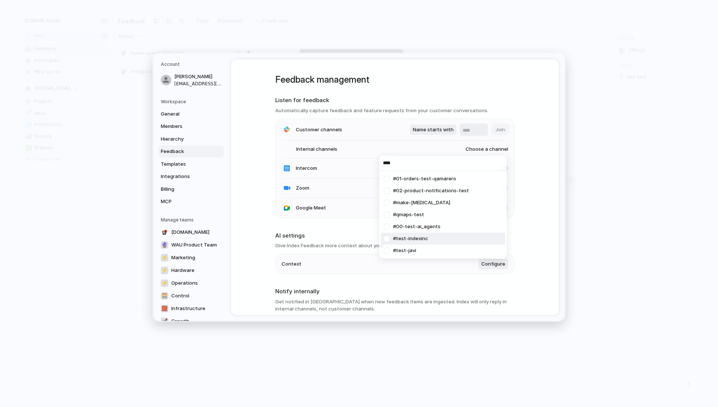
type input "****"
click at [429, 238] on li "#test-indexinc" at bounding box center [443, 239] width 125 height 12
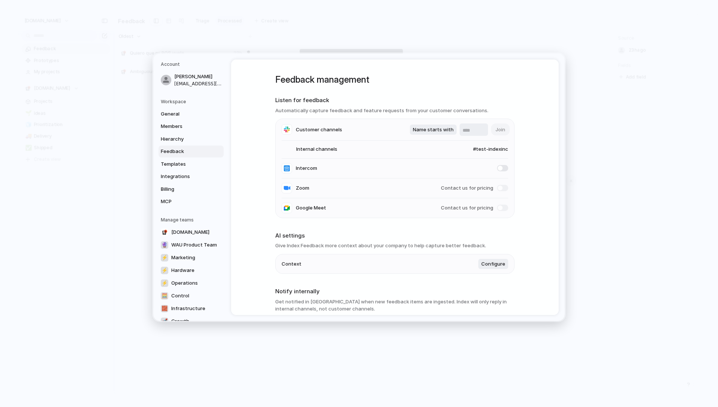
click at [539, 241] on div "Feedback management Listen for feedback Automatically capture feedback and feat…" at bounding box center [395, 186] width 328 height 255
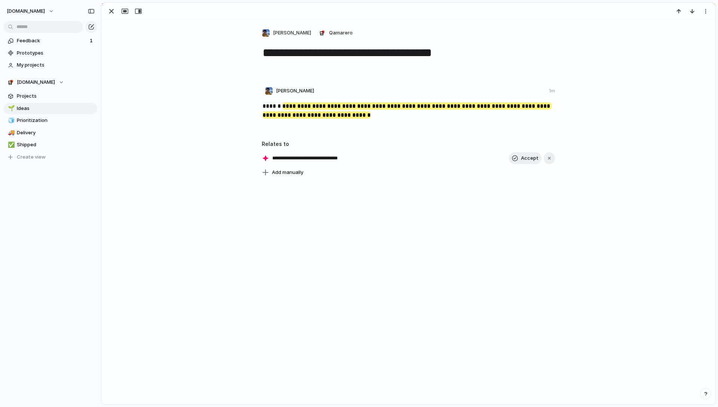
click at [467, 293] on div "**********" at bounding box center [408, 211] width 613 height 384
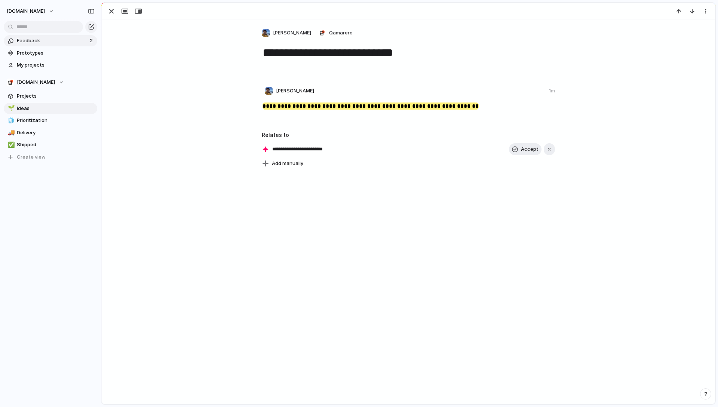
click at [34, 43] on span "Feedback" at bounding box center [52, 40] width 71 height 7
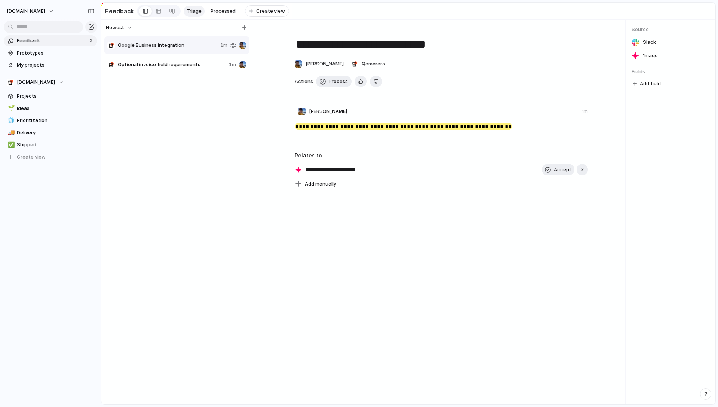
click at [196, 10] on span "Triage" at bounding box center [194, 10] width 15 height 7
click at [21, 6] on button "[DOMAIN_NAME]" at bounding box center [30, 11] width 55 height 12
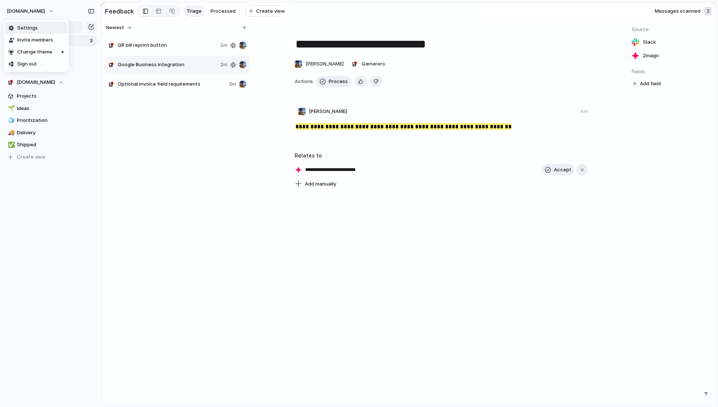
click at [32, 30] on span "Settings" at bounding box center [27, 27] width 21 height 7
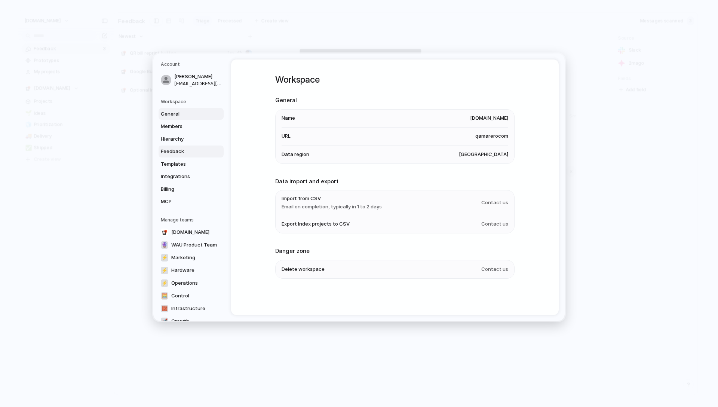
click at [185, 156] on link "Feedback" at bounding box center [191, 151] width 65 height 12
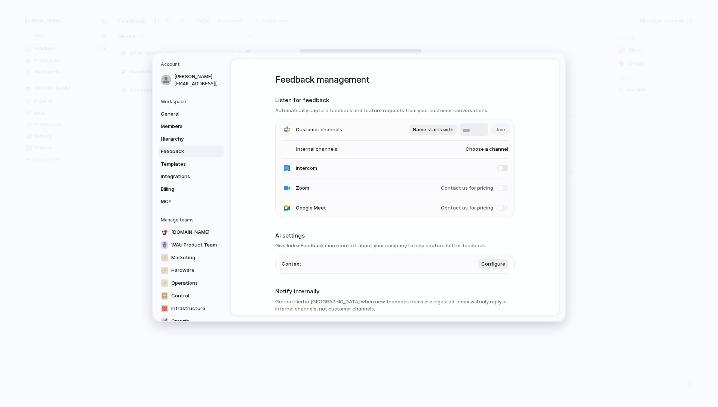
click at [503, 150] on span "Choose a channel" at bounding box center [479, 148] width 57 height 7
type input "******"
click at [487, 180] on span "#02-product-archive" at bounding box center [479, 178] width 50 height 7
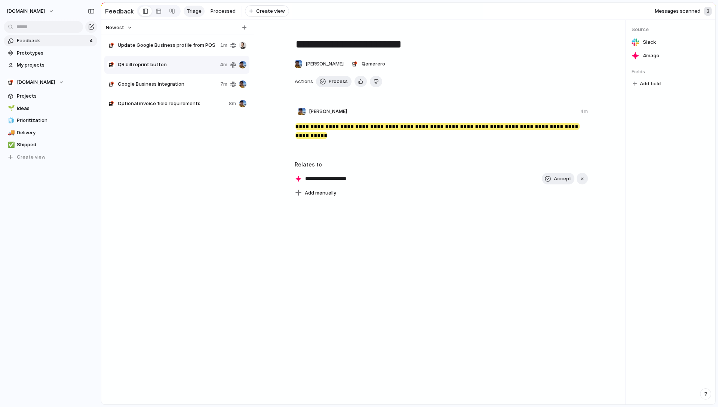
click at [180, 47] on span "Update Google Business profile from POS" at bounding box center [167, 45] width 99 height 7
type textarea "**********"
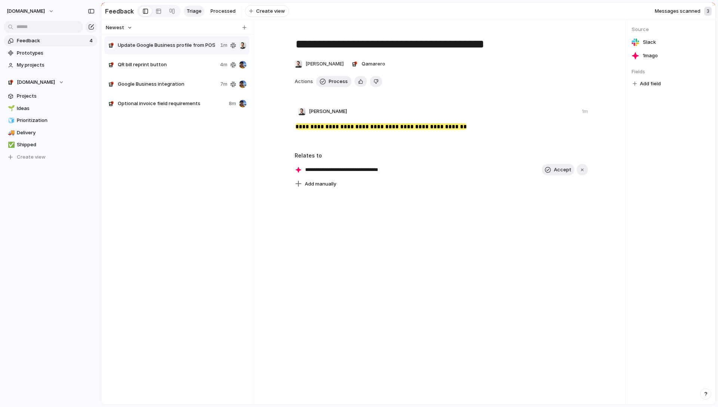
click at [317, 157] on h3 "Relates to" at bounding box center [441, 155] width 293 height 8
click at [31, 8] on span "[DOMAIN_NAME]" at bounding box center [26, 10] width 38 height 7
click at [37, 30] on li "Settings" at bounding box center [36, 28] width 62 height 12
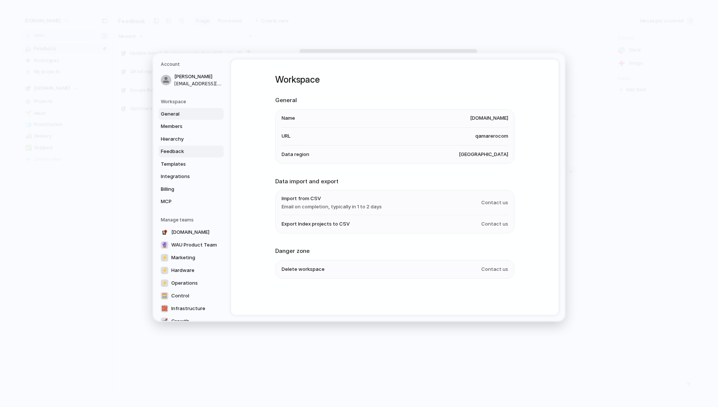
click at [177, 149] on span "Feedback" at bounding box center [185, 151] width 48 height 7
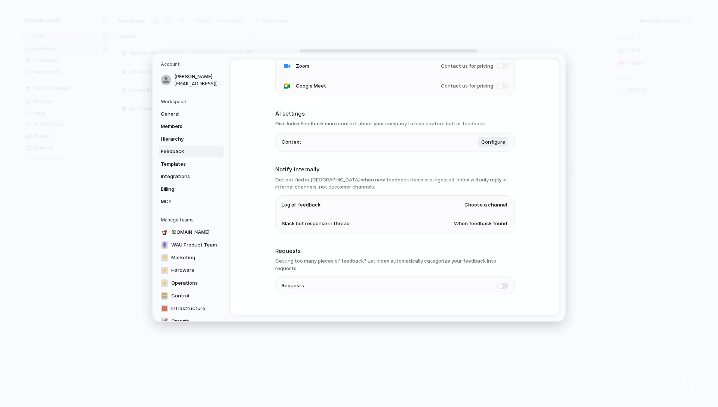
scroll to position [128, 0]
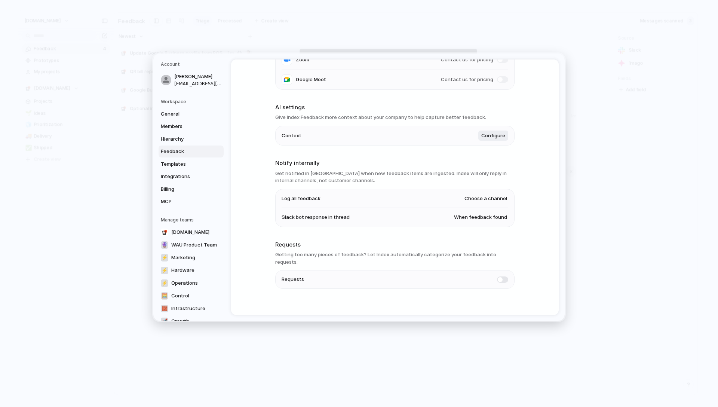
click at [504, 276] on span at bounding box center [502, 279] width 11 height 6
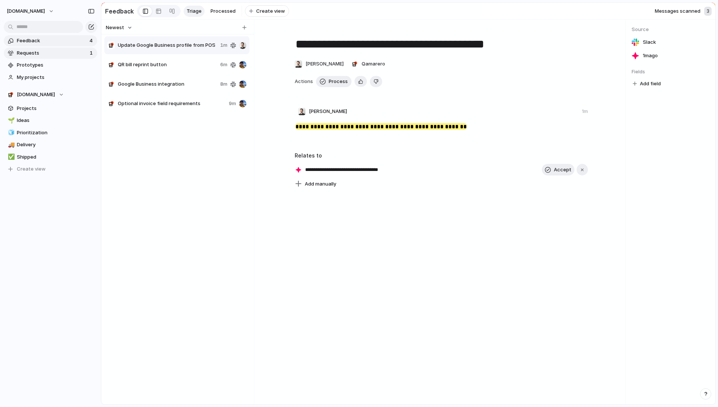
click at [80, 52] on span "Requests" at bounding box center [52, 52] width 71 height 7
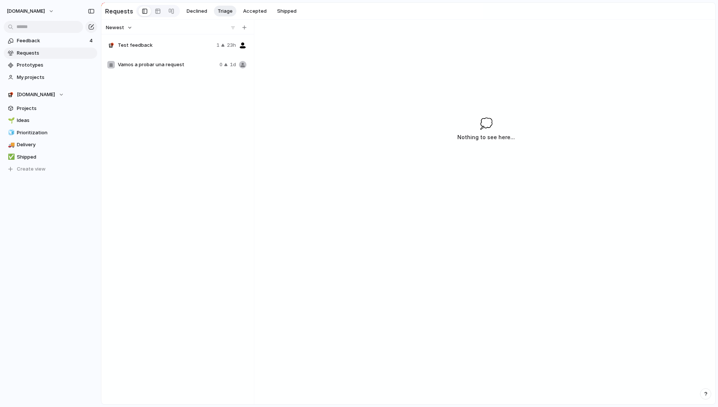
click at [35, 52] on span "Requests" at bounding box center [56, 52] width 78 height 7
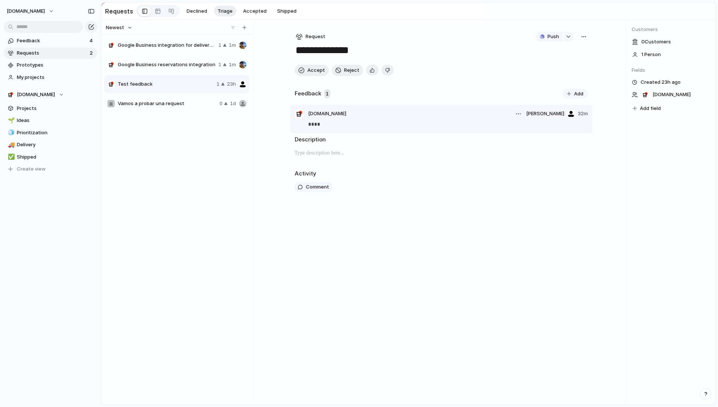
click at [365, 123] on p "****" at bounding box center [448, 124] width 280 height 9
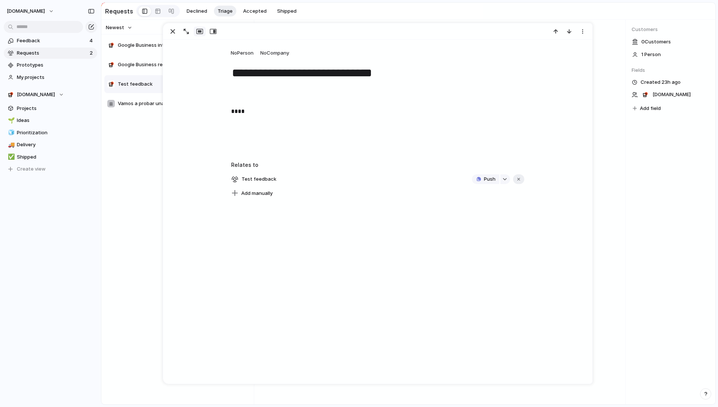
click at [135, 163] on div "Google Business integration for delivery orders 1 1m Google Business reservatio…" at bounding box center [177, 219] width 147 height 366
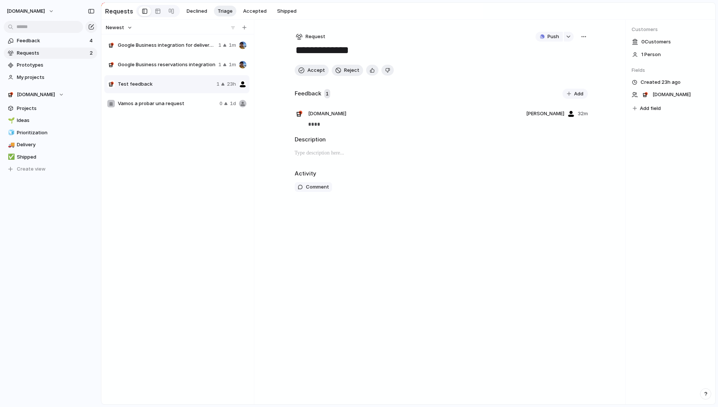
click at [184, 68] on span "Google Business reservations integration" at bounding box center [167, 64] width 98 height 7
click at [174, 53] on div "Google Business integration for delivery orders 1 1m" at bounding box center [176, 45] width 145 height 18
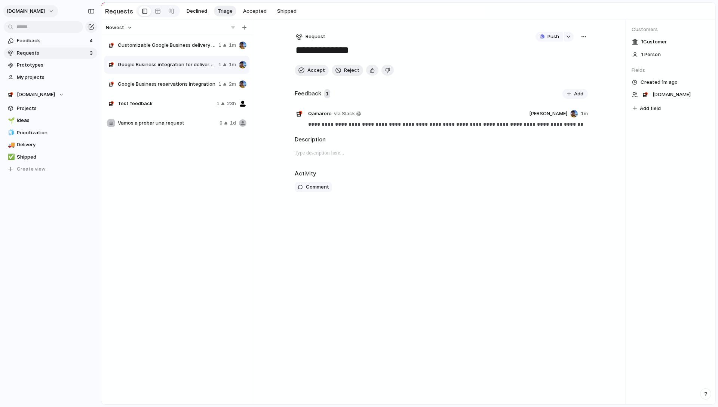
click at [31, 8] on span "[DOMAIN_NAME]" at bounding box center [26, 10] width 38 height 7
click at [36, 29] on span "Settings" at bounding box center [27, 27] width 21 height 7
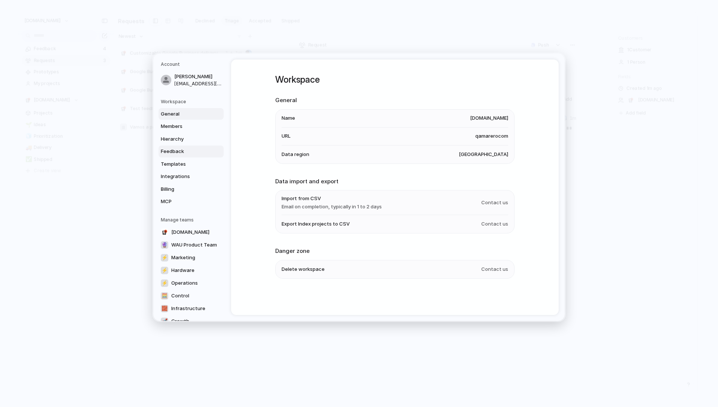
click at [184, 152] on span "Feedback" at bounding box center [185, 151] width 48 height 7
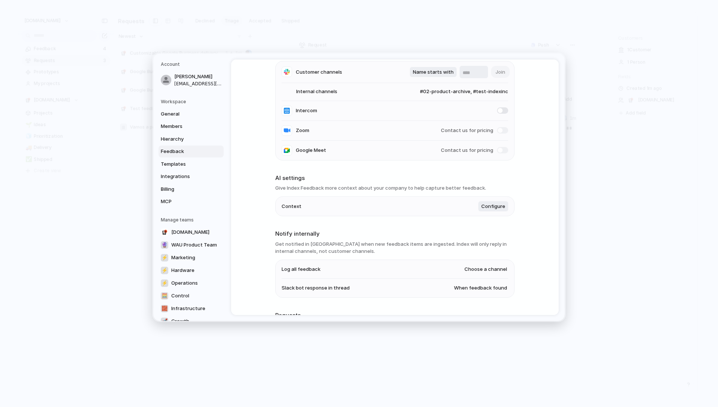
scroll to position [128, 0]
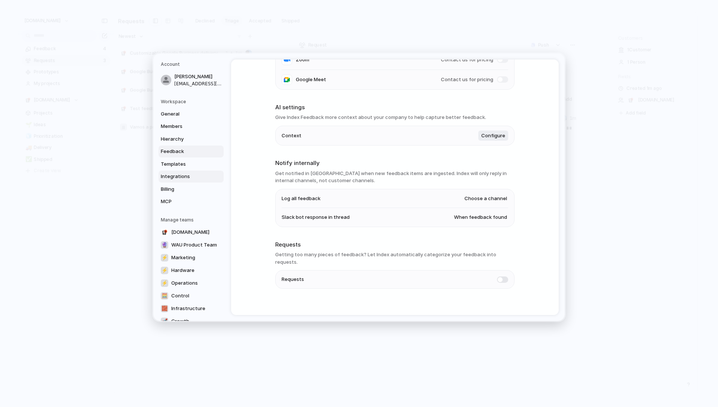
click at [206, 175] on span "Integrations" at bounding box center [185, 176] width 48 height 7
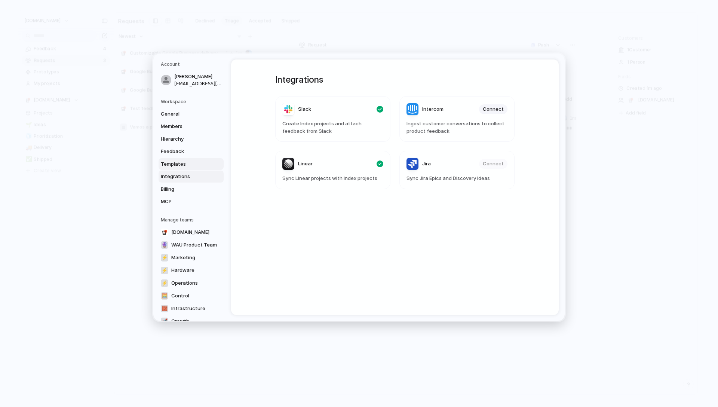
click at [198, 165] on span "Templates" at bounding box center [185, 163] width 48 height 7
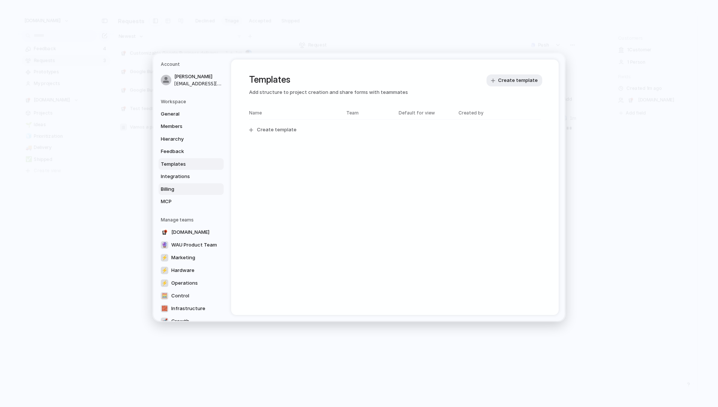
click at [193, 185] on span "Billing" at bounding box center [185, 188] width 48 height 7
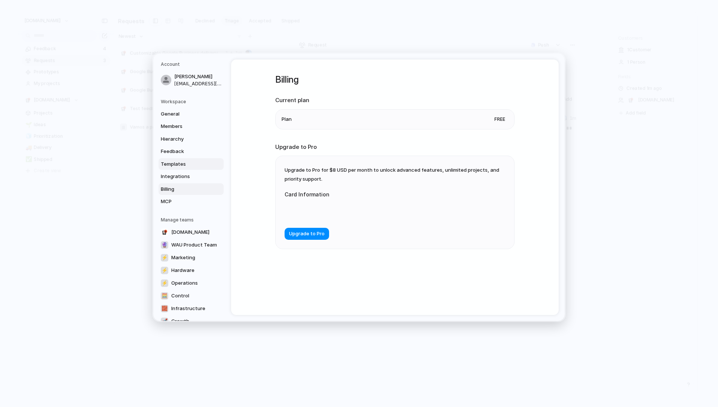
click at [189, 168] on link "Templates" at bounding box center [191, 164] width 65 height 12
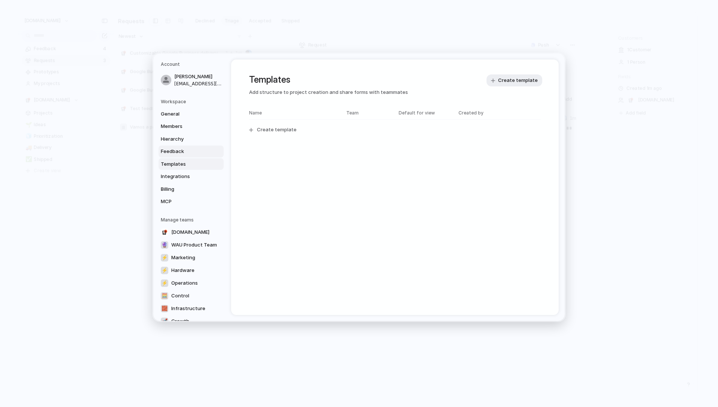
click at [186, 153] on span "Feedback" at bounding box center [185, 151] width 48 height 7
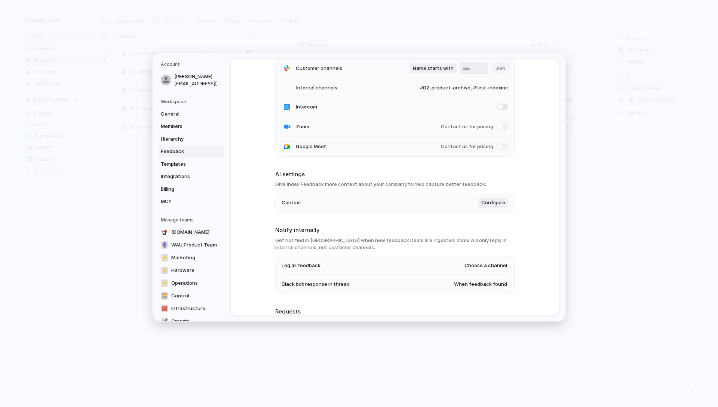
scroll to position [101, 0]
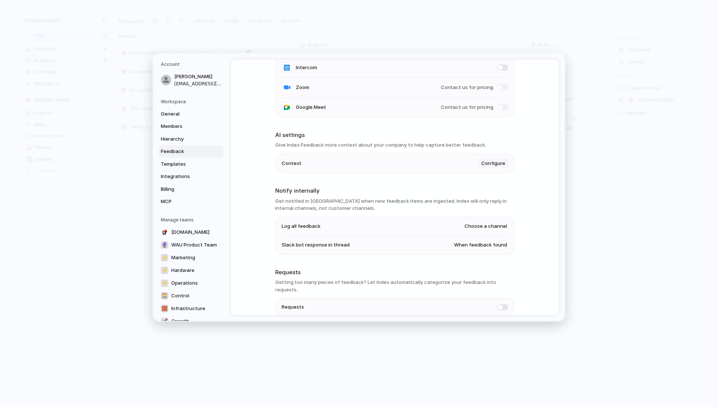
click at [495, 160] on span "Configure" at bounding box center [493, 162] width 24 height 7
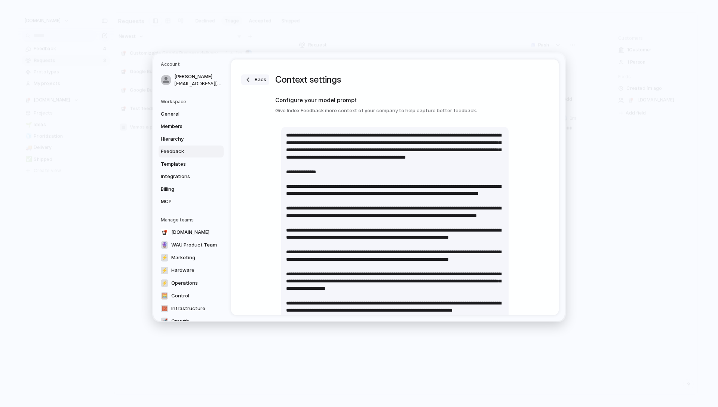
click at [256, 78] on span "Back" at bounding box center [261, 79] width 12 height 7
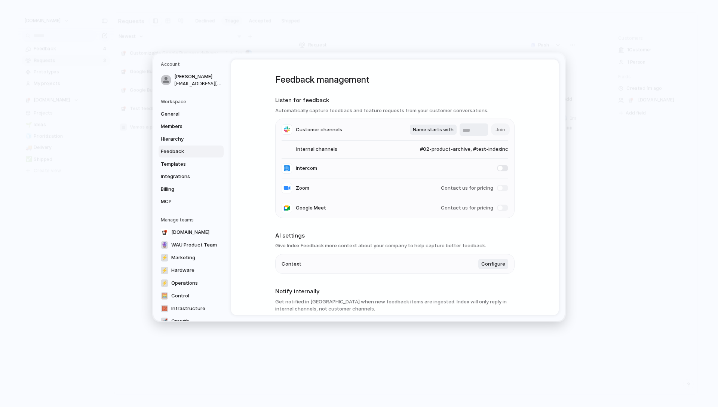
click at [253, 95] on div "Feedback management Listen for feedback Automatically capture feedback and feat…" at bounding box center [395, 186] width 328 height 255
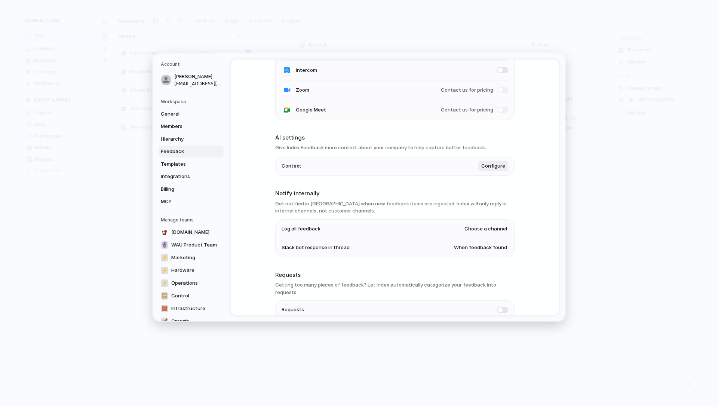
scroll to position [109, 0]
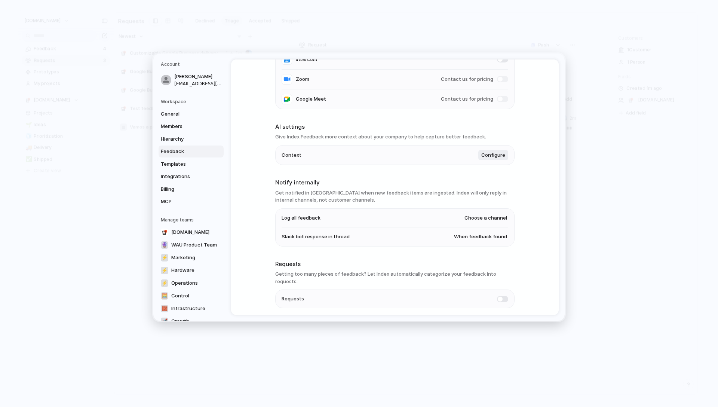
click at [483, 239] on span "When feedback found" at bounding box center [480, 236] width 53 height 7
click at [530, 235] on div "Always When feedback found Never" at bounding box center [359, 203] width 718 height 407
click at [492, 219] on span "Choose a channel" at bounding box center [485, 217] width 43 height 7
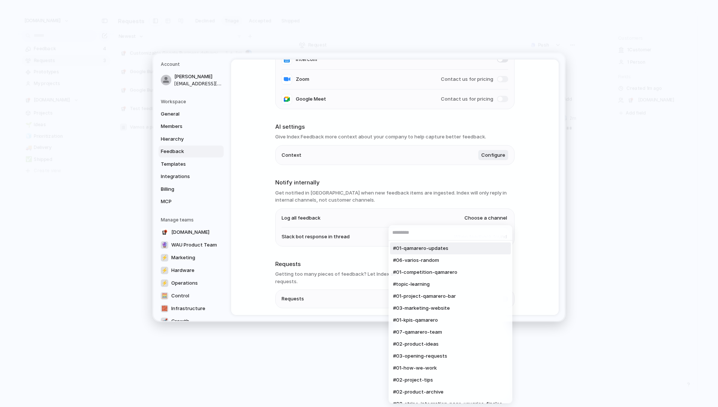
click at [523, 215] on div "#01-qamarero-updates #06-varios-random #01-competition-qamarero #topic-learning…" at bounding box center [359, 203] width 718 height 407
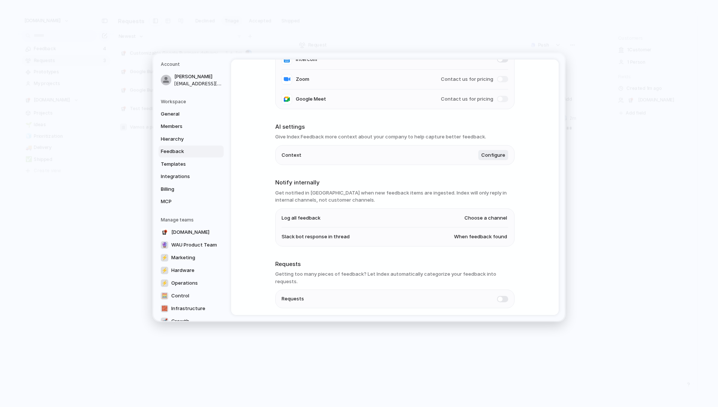
click at [488, 217] on span "Choose a channel" at bounding box center [485, 217] width 43 height 7
type input "****"
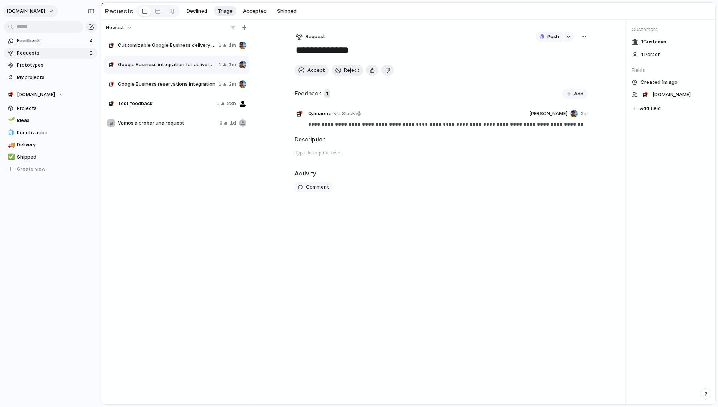
click at [14, 10] on span "[DOMAIN_NAME]" at bounding box center [26, 10] width 38 height 7
click at [29, 30] on span "Settings" at bounding box center [27, 27] width 21 height 7
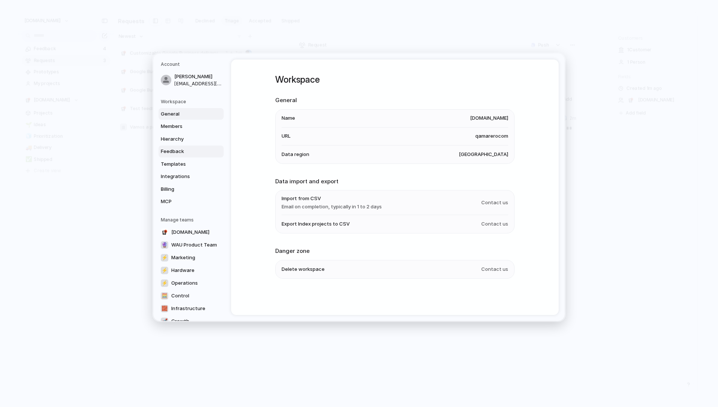
click at [192, 146] on link "Feedback" at bounding box center [191, 151] width 65 height 12
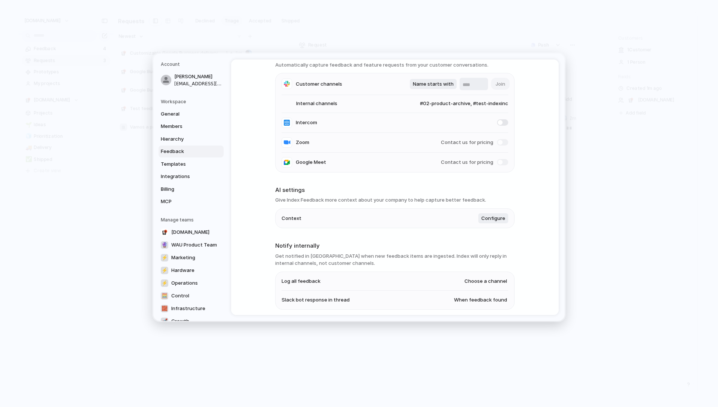
scroll to position [47, 0]
click at [489, 280] on span "Choose a channel" at bounding box center [485, 279] width 43 height 7
type input "*****"
click at [499, 296] on span "When feedback found" at bounding box center [480, 298] width 53 height 7
click at [491, 309] on li "Never" at bounding box center [481, 310] width 59 height 12
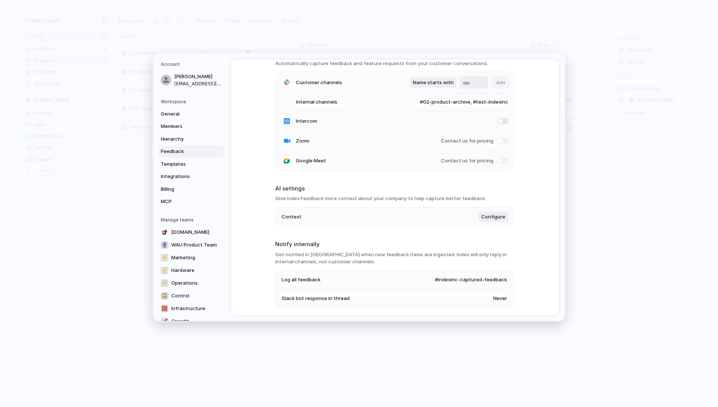
click at [528, 299] on div "Feedback management Listen for feedback Automatically capture feedback and feat…" at bounding box center [395, 186] width 328 height 255
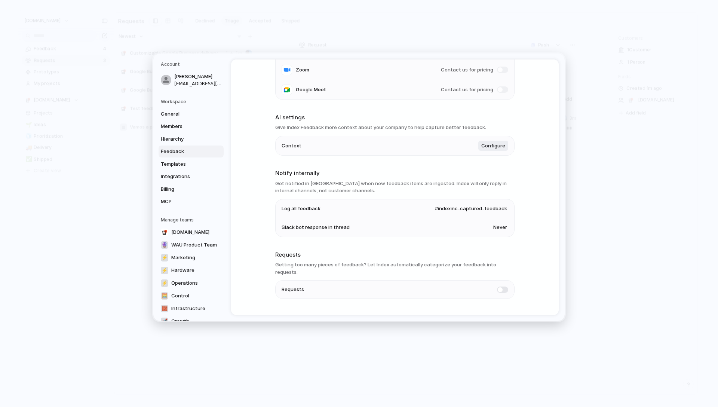
scroll to position [116, 0]
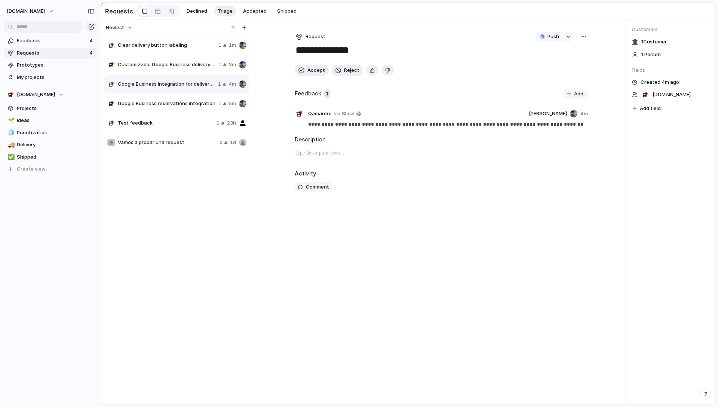
click at [190, 47] on span "Clear delivery button labeling" at bounding box center [167, 45] width 98 height 7
click at [176, 65] on span "Customizable Google Business delivery button color" at bounding box center [167, 64] width 98 height 7
click at [583, 37] on div "button" at bounding box center [584, 37] width 6 height 6
click at [505, 82] on div "Copy link Merge Move to Delete" at bounding box center [359, 203] width 718 height 407
click at [583, 36] on div "button" at bounding box center [584, 37] width 6 height 6
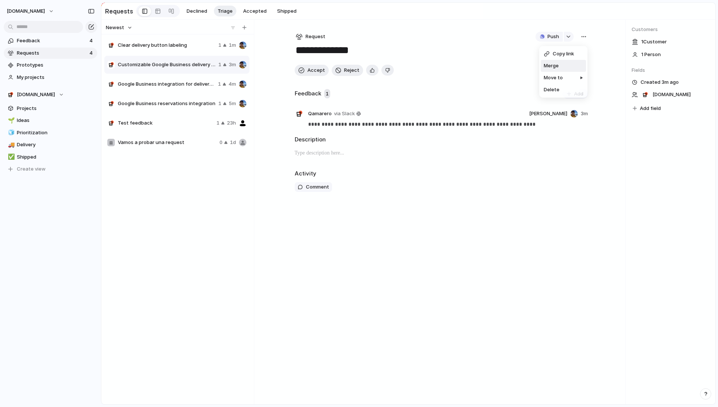
click at [565, 61] on li "Merge" at bounding box center [563, 66] width 45 height 12
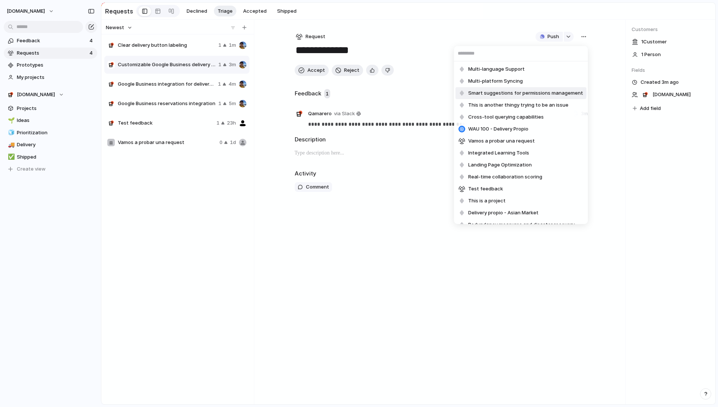
click at [629, 134] on div "Multi-language Support Multi-platform Syncing Smart suggestions for permissions…" at bounding box center [359, 203] width 718 height 407
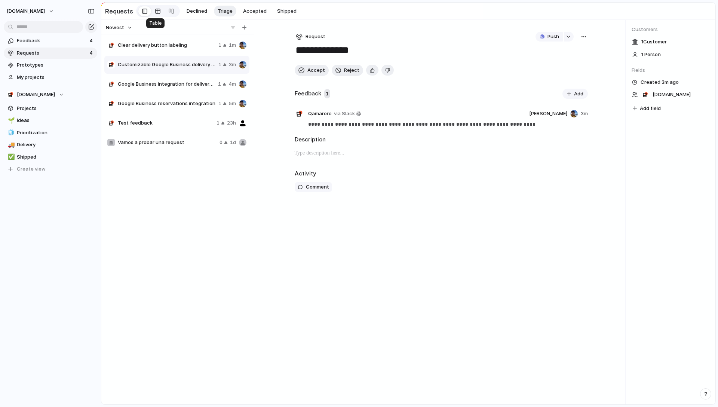
click at [156, 12] on div at bounding box center [158, 11] width 6 height 12
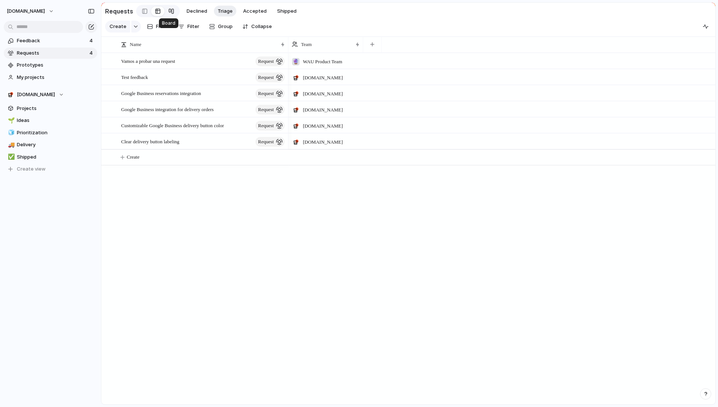
click at [171, 10] on div at bounding box center [171, 11] width 6 height 12
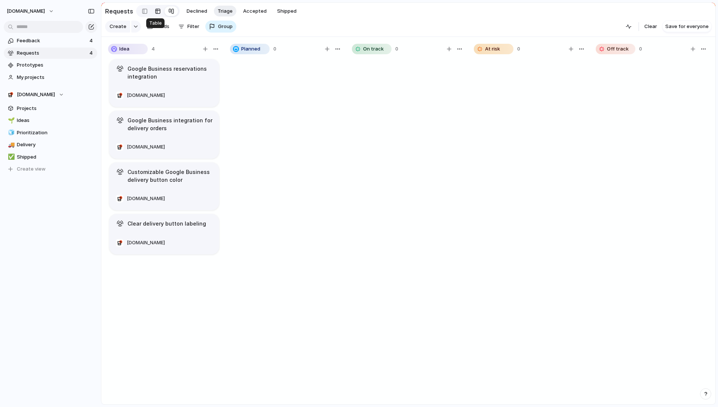
click at [157, 11] on div at bounding box center [158, 11] width 6 height 12
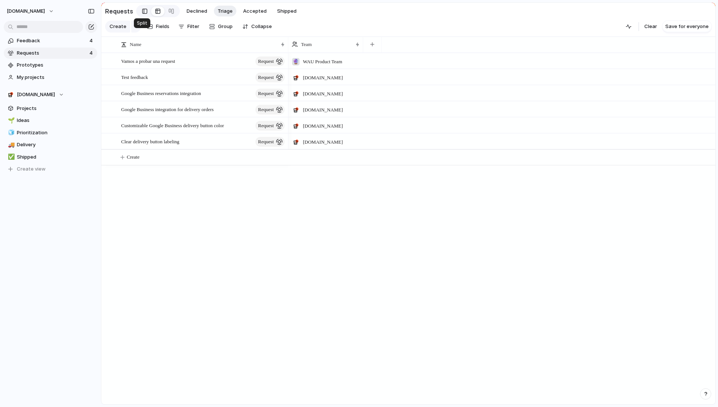
click at [138, 8] on link at bounding box center [144, 11] width 13 height 12
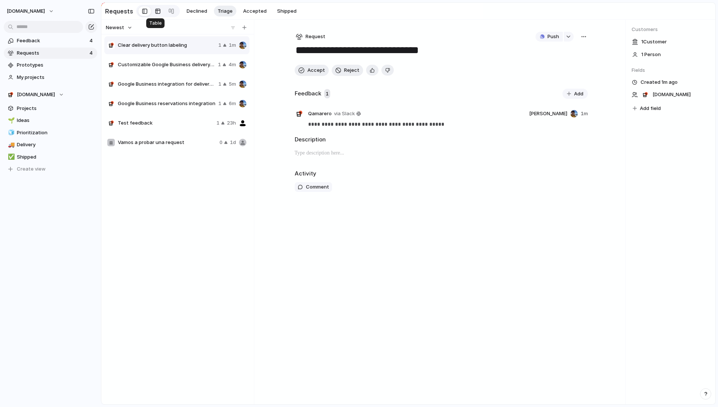
click at [155, 9] on div at bounding box center [158, 11] width 6 height 12
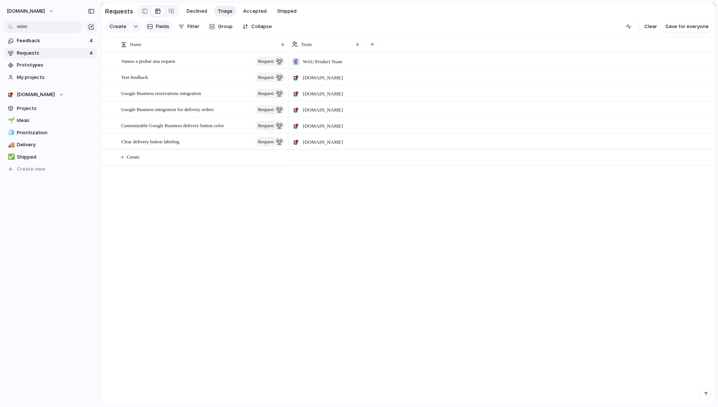
click at [166, 32] on button "Fields" at bounding box center [158, 27] width 28 height 12
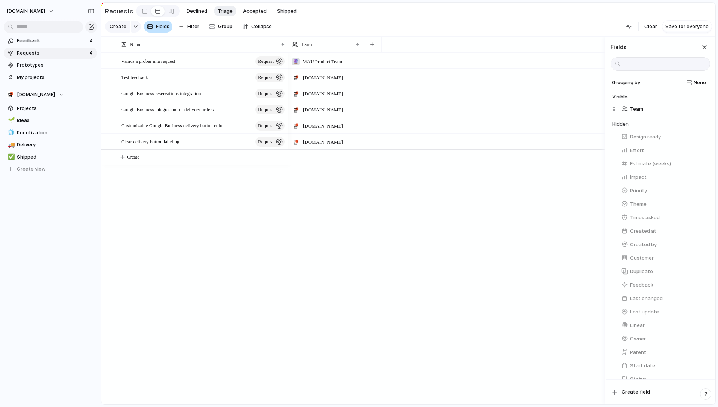
click at [166, 32] on button "Fields" at bounding box center [158, 27] width 28 height 12
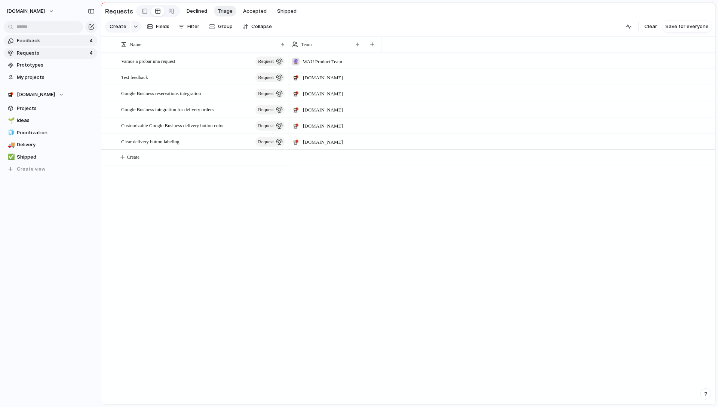
click at [42, 43] on span "Feedback" at bounding box center [52, 40] width 70 height 7
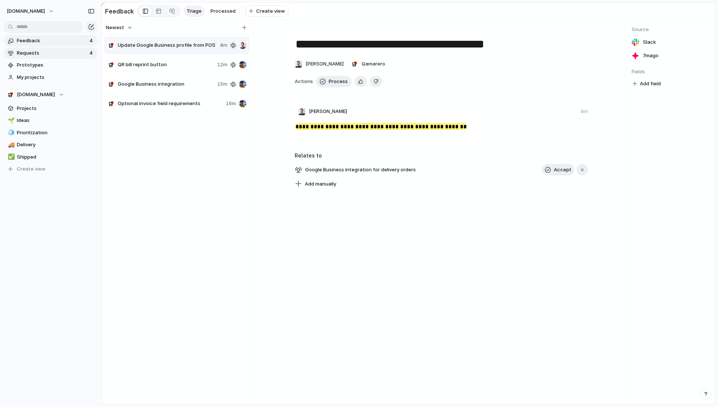
click at [57, 55] on span "Requests" at bounding box center [52, 52] width 70 height 7
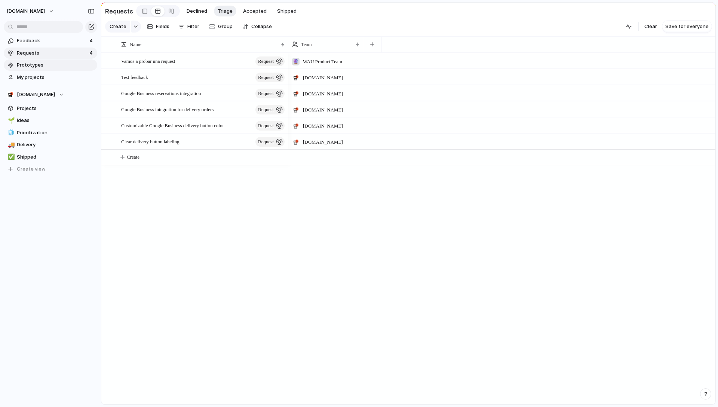
click at [57, 68] on span "Prototypes" at bounding box center [56, 64] width 78 height 7
click at [36, 77] on span "My projects" at bounding box center [56, 77] width 78 height 7
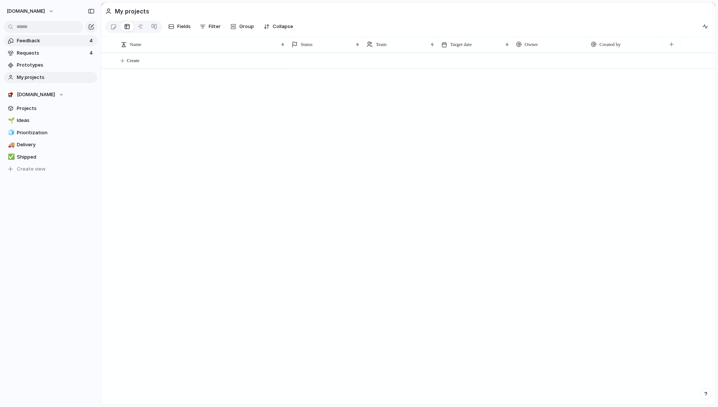
click at [40, 41] on span "Feedback" at bounding box center [52, 40] width 70 height 7
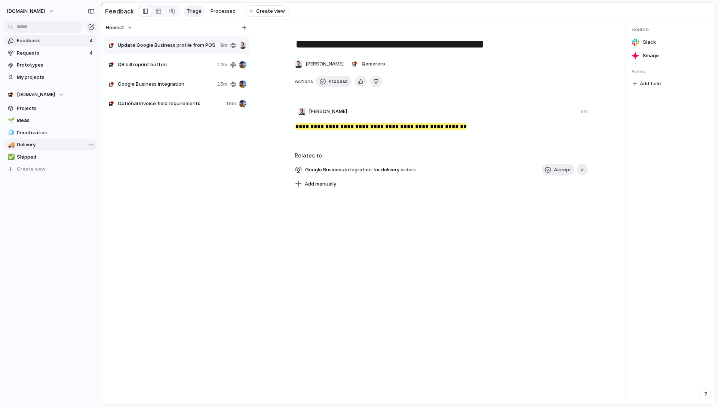
drag, startPoint x: 155, startPoint y: 51, endPoint x: 59, endPoint y: 140, distance: 131.3
click at [59, 140] on div "**********" at bounding box center [359, 203] width 718 height 407
drag, startPoint x: 156, startPoint y: 47, endPoint x: 67, endPoint y: 113, distance: 110.5
click at [58, 120] on div "**********" at bounding box center [359, 203] width 718 height 407
click at [174, 49] on div "Copy link Delete" at bounding box center [359, 203] width 718 height 407
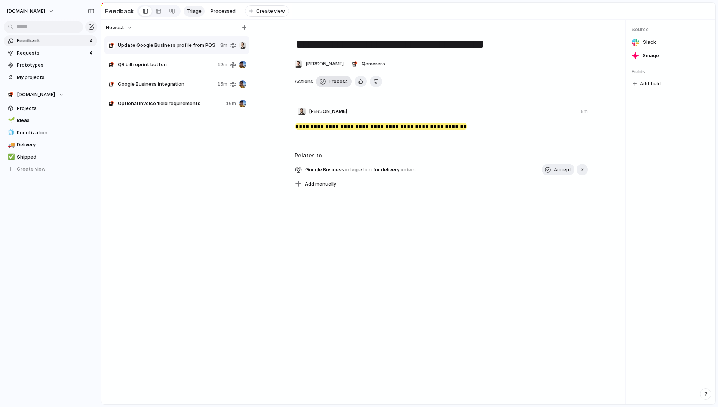
click at [325, 86] on button "Process" at bounding box center [334, 81] width 36 height 11
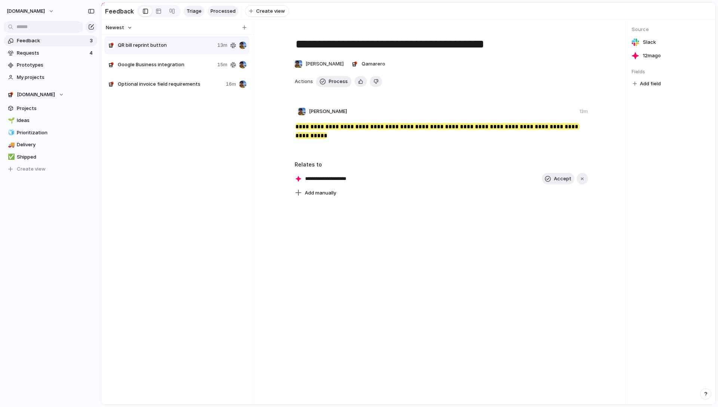
click at [228, 11] on span "Processed" at bounding box center [223, 10] width 25 height 7
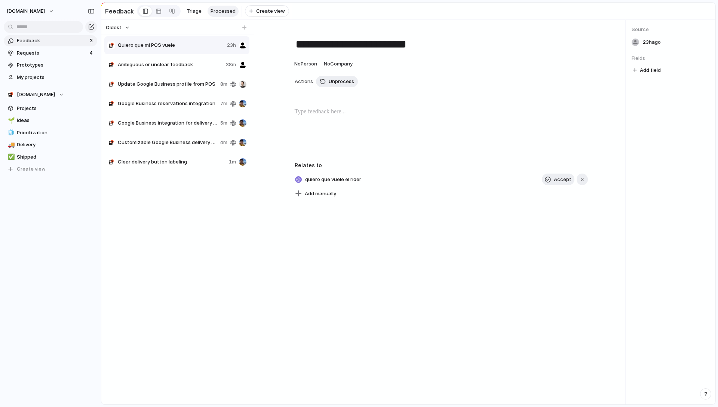
click at [189, 68] on span "Ambiguous or unclear feedback" at bounding box center [170, 64] width 105 height 7
click at [184, 49] on span "Quiero que mi POS vuele" at bounding box center [171, 45] width 106 height 7
click at [120, 31] on span "Oldest" at bounding box center [114, 27] width 16 height 7
click at [123, 47] on span "Newest" at bounding box center [118, 46] width 18 height 7
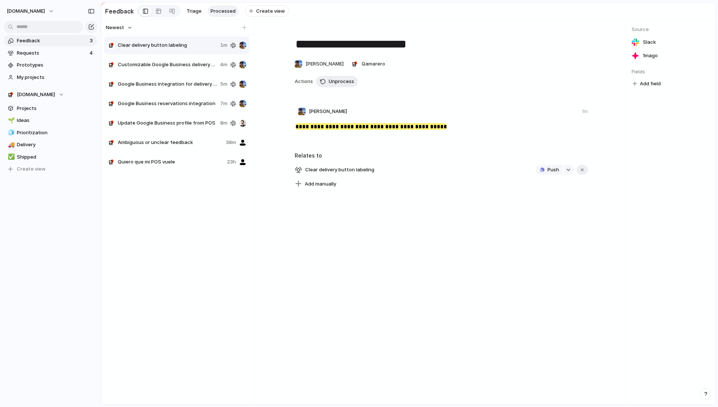
click at [188, 53] on div "Clear delivery button labeling 1m" at bounding box center [176, 45] width 145 height 18
drag, startPoint x: 191, startPoint y: 50, endPoint x: 42, endPoint y: 137, distance: 173.1
click at [42, 137] on div "**********" at bounding box center [359, 203] width 718 height 407
click at [175, 50] on div "Copy link Delete" at bounding box center [359, 203] width 718 height 407
click at [648, 87] on span "Add field" at bounding box center [650, 83] width 21 height 7
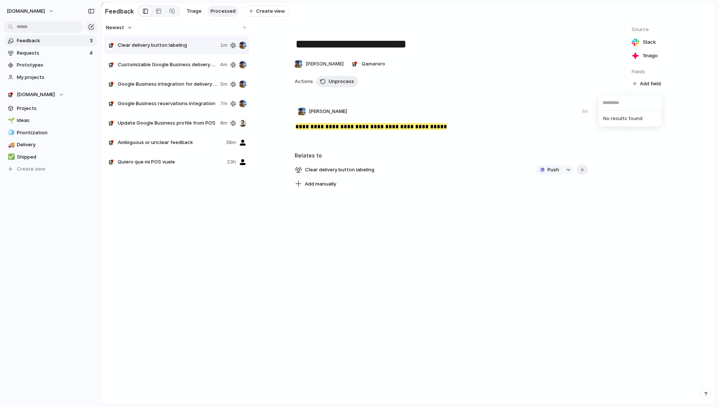
click at [640, 117] on span "No results found" at bounding box center [630, 119] width 60 height 12
click at [632, 119] on span "No results found" at bounding box center [630, 119] width 60 height 12
click at [667, 147] on div "No results found" at bounding box center [359, 203] width 718 height 407
click at [337, 185] on div "Add manually" at bounding box center [441, 184] width 293 height 10
click at [320, 187] on span "Add manually" at bounding box center [320, 183] width 31 height 7
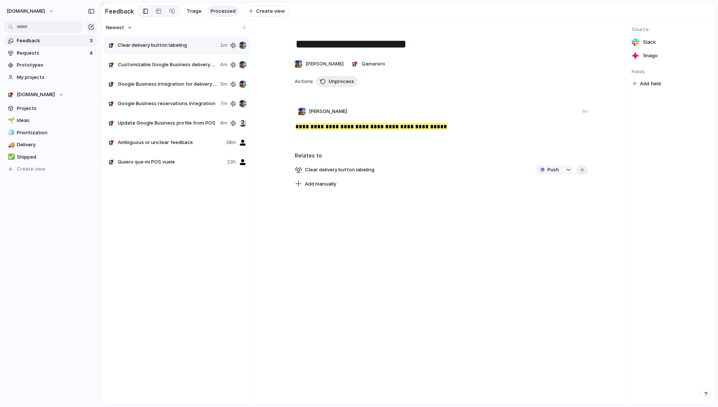
click at [405, 186] on div "Multi-language Support Multi-platform Syncing Smart suggestions for permissions…" at bounding box center [359, 203] width 718 height 407
click at [185, 68] on span "Customizable Google Business delivery button color" at bounding box center [167, 64] width 99 height 7
click at [571, 174] on button "button" at bounding box center [569, 170] width 10 height 10
click at [583, 172] on div "Projects Issues Bookings - Activaciones AM WAU 100 - Delivery Propio Housekeepi…" at bounding box center [359, 203] width 718 height 407
click at [583, 174] on button "button" at bounding box center [582, 170] width 11 height 10
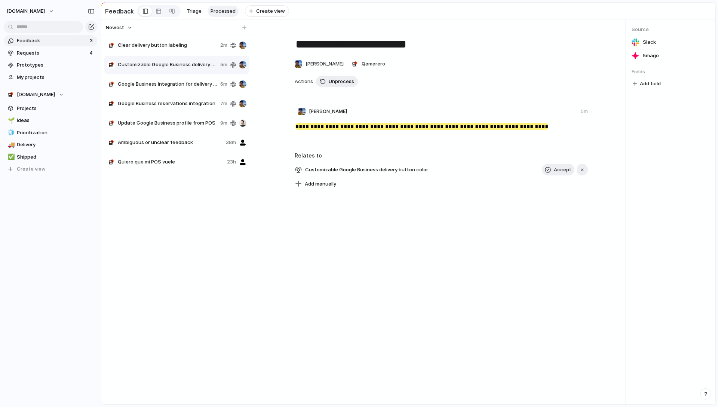
click at [558, 196] on div at bounding box center [441, 192] width 356 height 7
click at [558, 174] on span "Accept" at bounding box center [563, 169] width 18 height 7
click at [582, 172] on div "button" at bounding box center [582, 169] width 5 height 5
click at [256, 12] on span "Create view" at bounding box center [270, 10] width 29 height 7
click at [382, 29] on div "**********" at bounding box center [441, 212] width 368 height 384
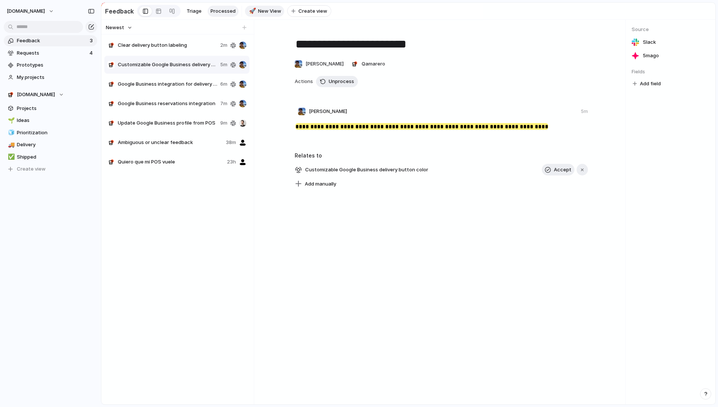
click at [249, 9] on div "🚀" at bounding box center [251, 11] width 5 height 9
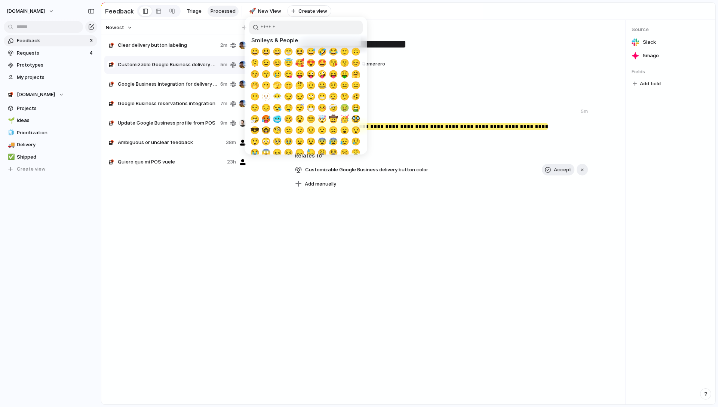
click at [256, 10] on div at bounding box center [359, 203] width 718 height 407
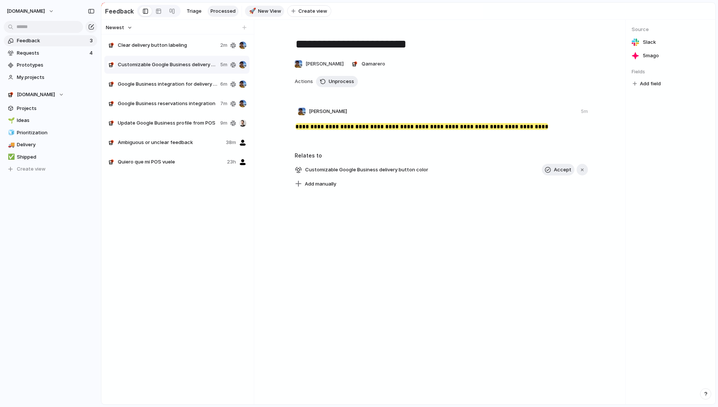
click at [276, 10] on span "New View" at bounding box center [269, 10] width 23 height 7
click at [158, 13] on div at bounding box center [159, 11] width 6 height 12
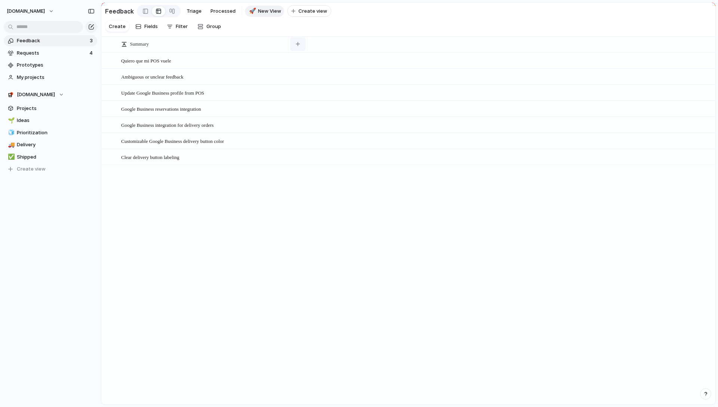
click at [303, 50] on button "button" at bounding box center [297, 43] width 15 height 13
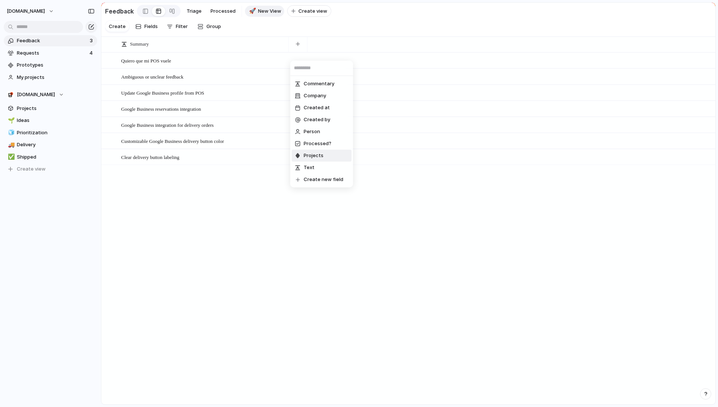
click at [330, 154] on li "Projects" at bounding box center [322, 156] width 60 height 12
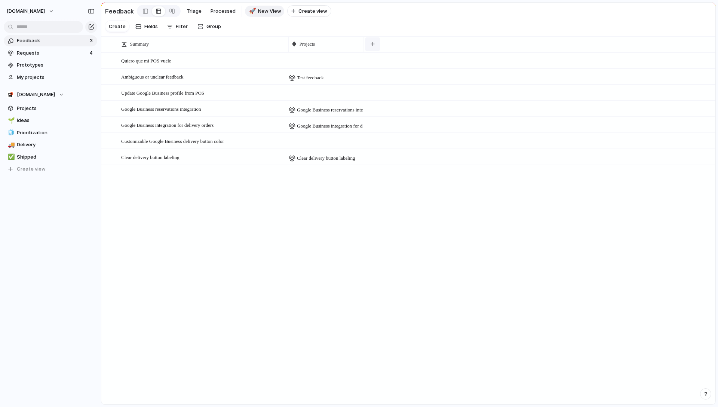
click at [372, 46] on div "button" at bounding box center [373, 44] width 4 height 4
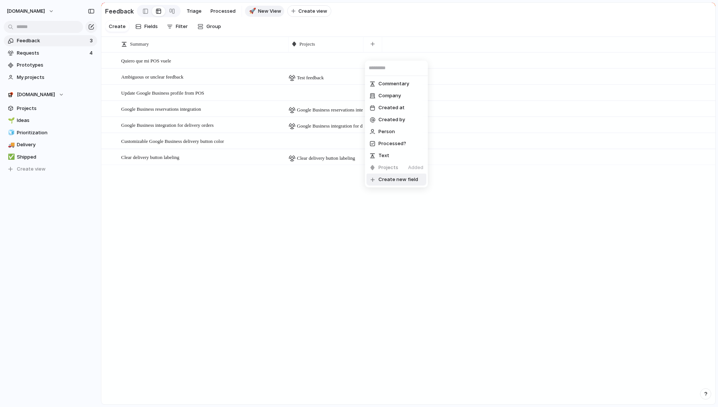
click at [410, 180] on span "Create new field" at bounding box center [398, 179] width 40 height 7
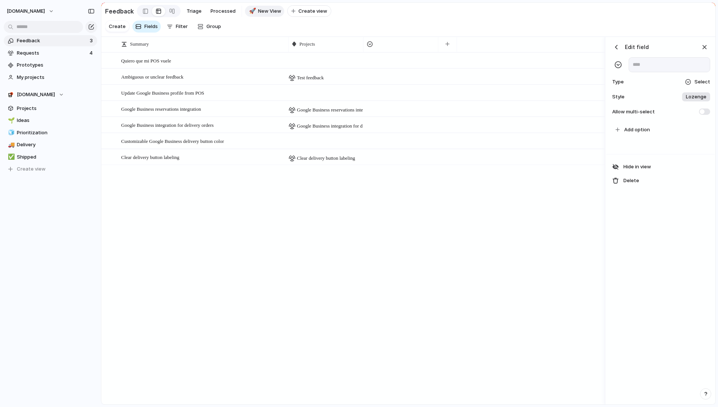
click at [418, 185] on div "Quiero que mi POS vuele Open Ambiguous or unclear feedback Open Test feedback U…" at bounding box center [352, 228] width 503 height 352
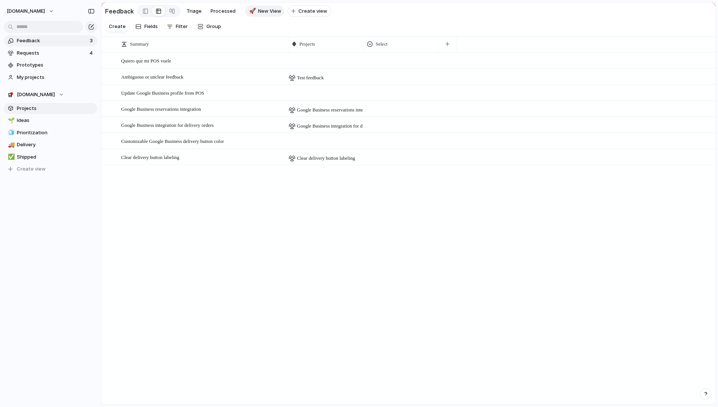
click at [41, 109] on span "Projects" at bounding box center [56, 108] width 78 height 7
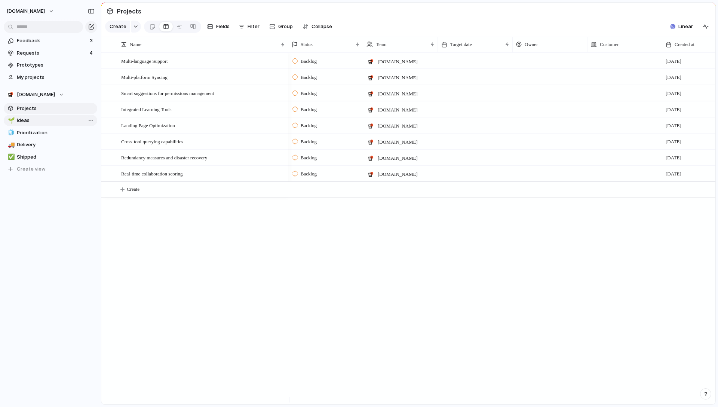
click at [42, 120] on span "Ideas" at bounding box center [56, 120] width 78 height 7
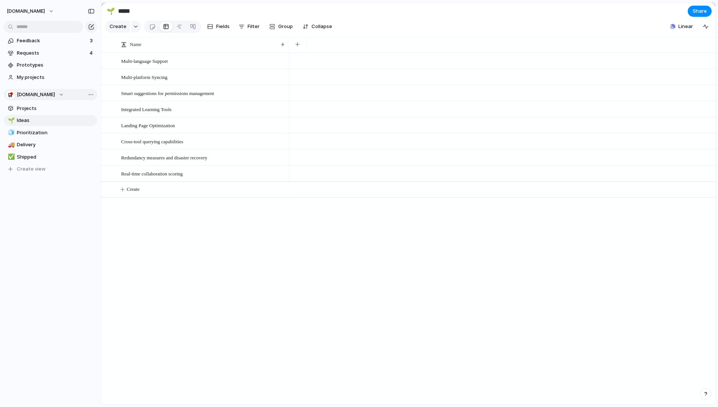
click at [46, 96] on span "[DOMAIN_NAME]" at bounding box center [36, 94] width 38 height 7
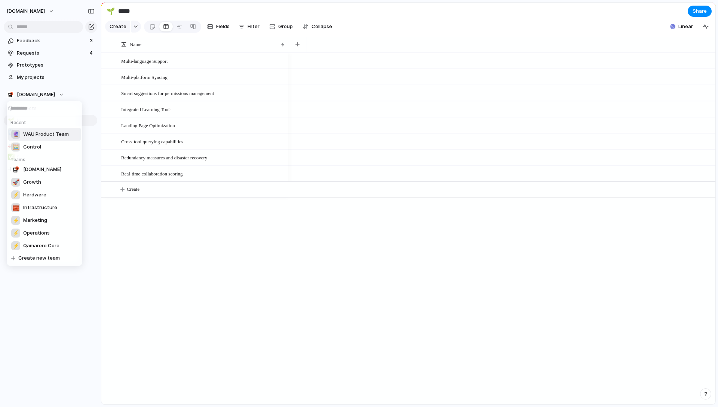
click at [50, 134] on span "WAU Product Team" at bounding box center [46, 134] width 46 height 7
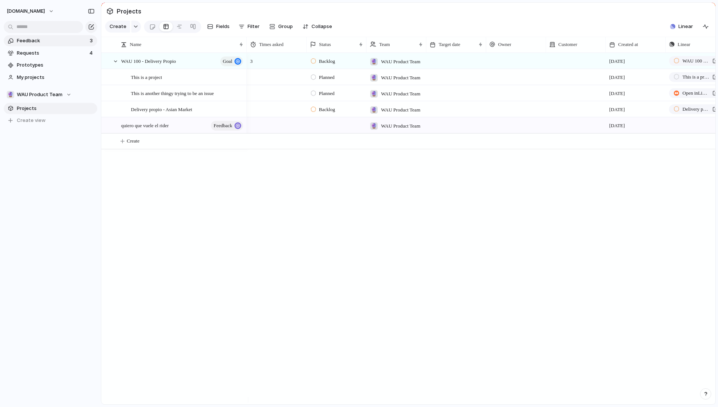
click at [57, 41] on span "Feedback" at bounding box center [52, 40] width 71 height 7
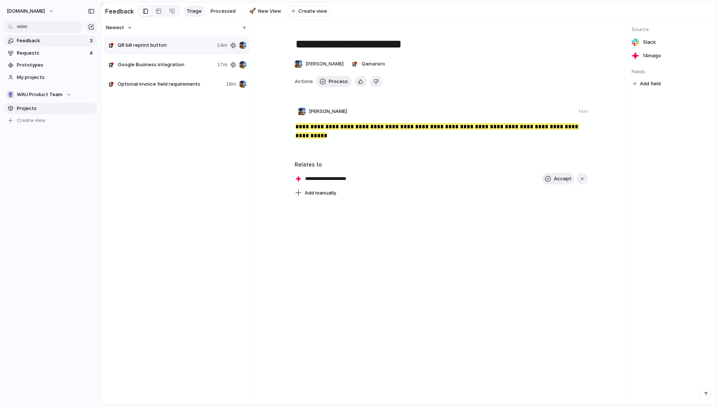
drag, startPoint x: 50, startPoint y: 40, endPoint x: 38, endPoint y: 104, distance: 65.4
click at [38, 104] on div "Feedback 3 Requests 4 Prototypes My projects 🔮 WAU Product Team Projects To pic…" at bounding box center [50, 93] width 101 height 187
drag, startPoint x: 114, startPoint y: 76, endPoint x: 62, endPoint y: 104, distance: 58.8
click at [65, 104] on div "**********" at bounding box center [359, 203] width 718 height 407
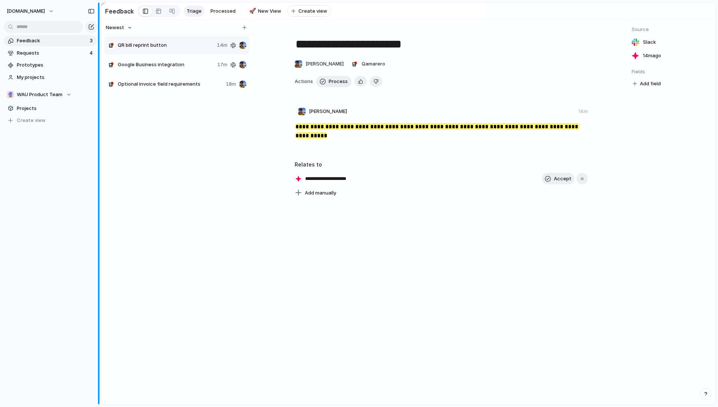
drag, startPoint x: 149, startPoint y: 68, endPoint x: 99, endPoint y: 92, distance: 55.0
click at [95, 97] on div "**********" at bounding box center [359, 203] width 718 height 407
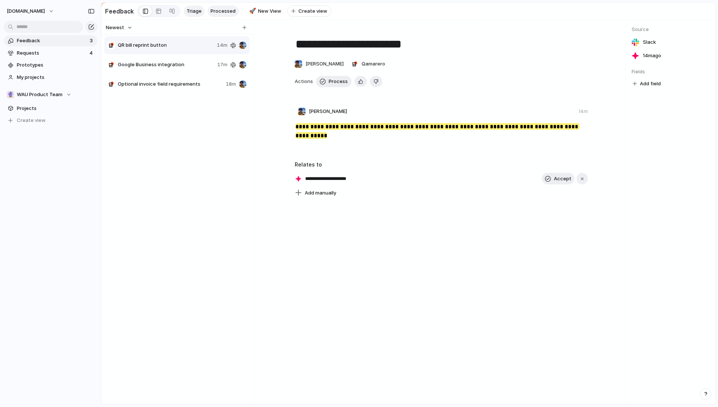
click at [213, 11] on span "Processed" at bounding box center [223, 10] width 25 height 7
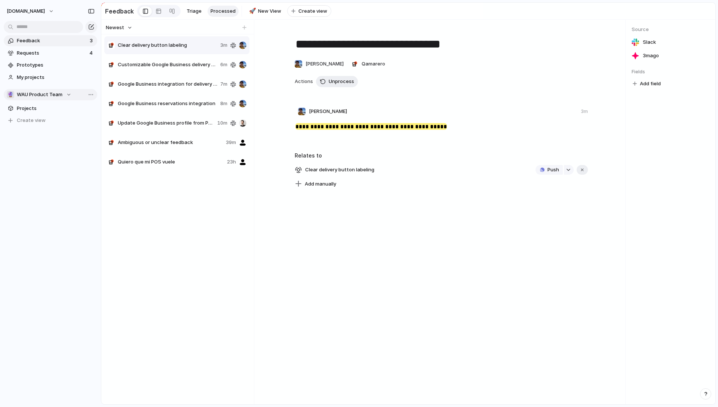
drag, startPoint x: 169, startPoint y: 47, endPoint x: 51, endPoint y: 99, distance: 128.9
click at [51, 99] on div "**********" at bounding box center [359, 203] width 718 height 407
click at [92, 93] on button "🔮 WAU Product Team" at bounding box center [50, 94] width 93 height 11
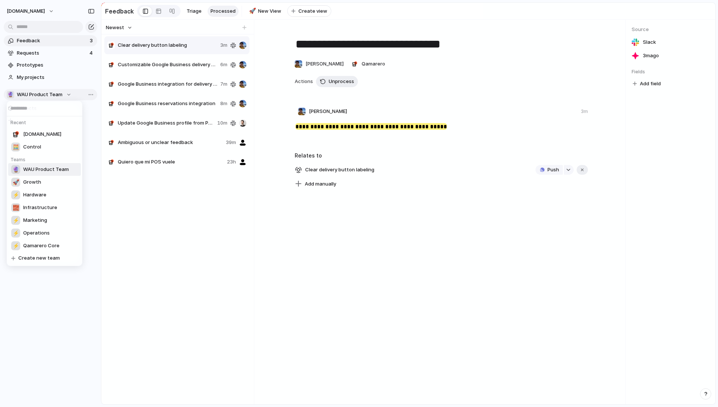
click at [92, 93] on div "Recent Qamarero.com 🧮 Control Teams 🔮 WAU Product Team 🚀 Growth ⚡ Hardware 🧱 In…" at bounding box center [359, 203] width 718 height 407
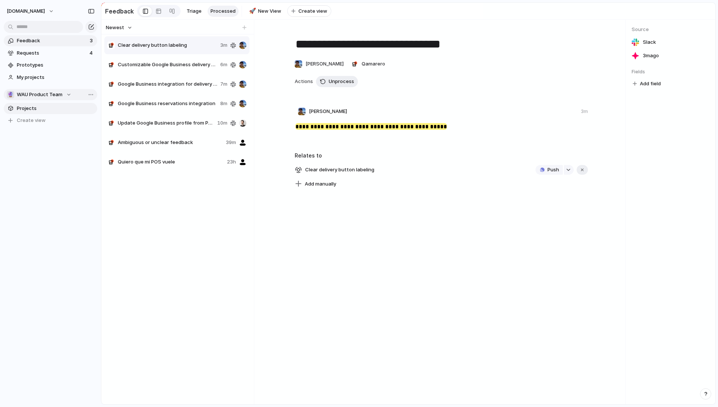
click at [34, 109] on span "Projects" at bounding box center [56, 108] width 78 height 7
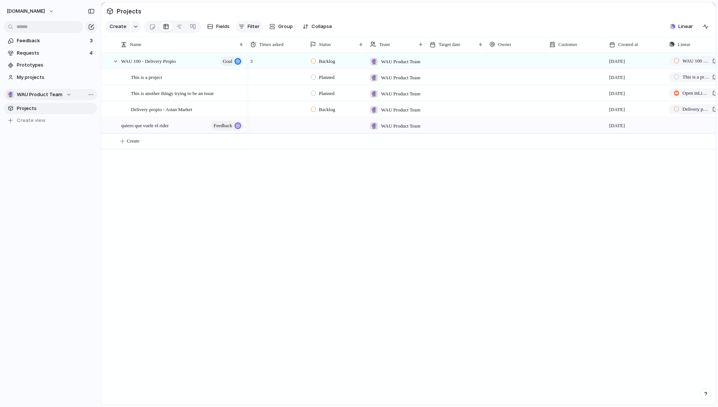
click at [239, 28] on div "button" at bounding box center [242, 27] width 6 height 6
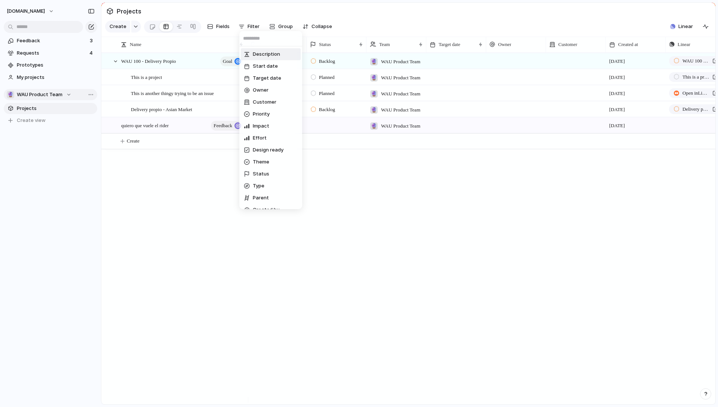
click at [252, 25] on div "Description Start date Target date Owner Customer Priority Impact Effort Design…" at bounding box center [359, 203] width 718 height 407
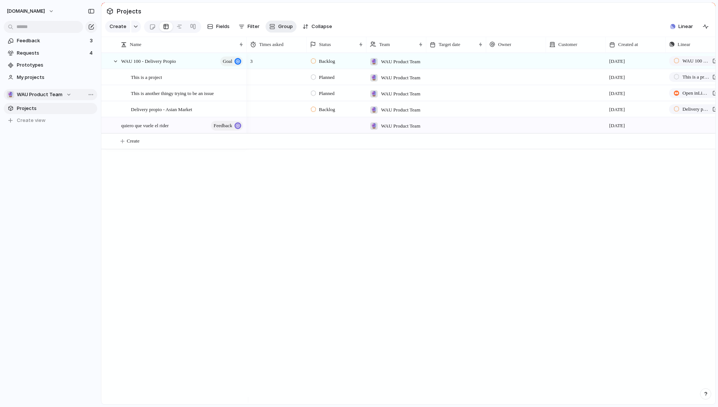
click at [282, 29] on span "Group" at bounding box center [285, 26] width 15 height 7
click at [282, 29] on div "Owner Customer Priority Impact Effort Design ready Theme Status Created by" at bounding box center [359, 203] width 718 height 407
click at [138, 30] on button "button" at bounding box center [136, 27] width 10 height 12
click at [138, 30] on div "Goal Program Initiative Launch Request Project Feedback Customize" at bounding box center [359, 203] width 718 height 407
click at [250, 30] on span "Filter" at bounding box center [254, 26] width 12 height 7
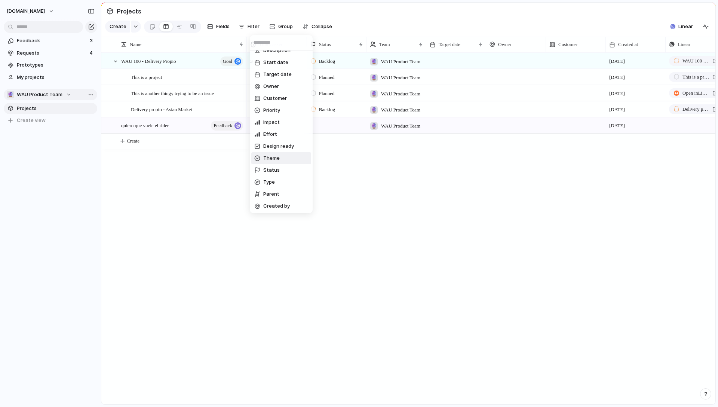
scroll to position [9, 0]
click at [293, 159] on li "Theme" at bounding box center [281, 157] width 60 height 12
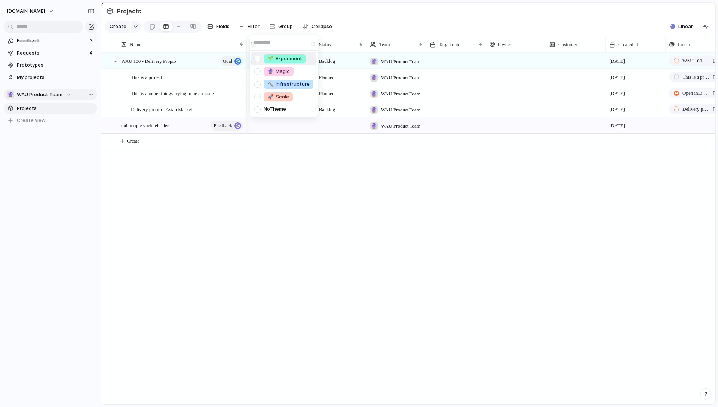
click at [253, 28] on div "🌱 Experiment 🔮 Magic 🔨 Infrastructure 🚀 Scale No Theme" at bounding box center [359, 203] width 718 height 407
click at [253, 28] on span "Filter" at bounding box center [254, 26] width 12 height 7
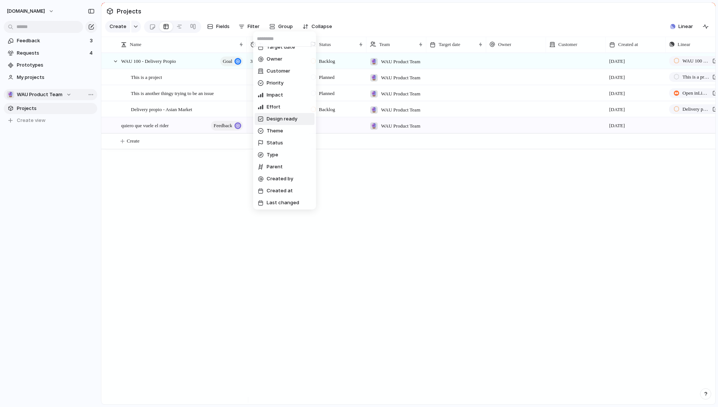
scroll to position [33, 0]
click at [286, 150] on li "Type" at bounding box center [285, 154] width 60 height 12
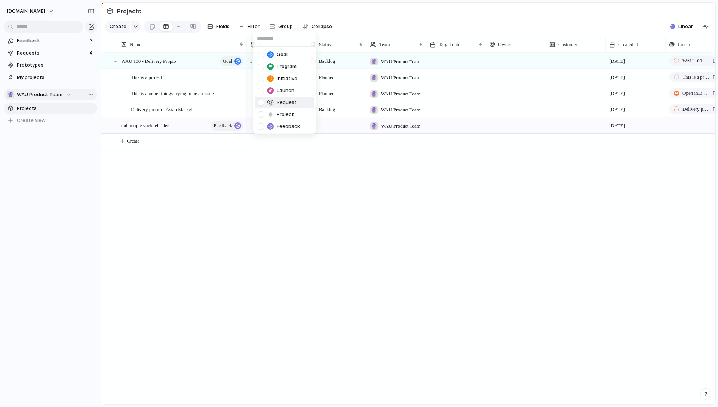
click at [289, 104] on span "Request" at bounding box center [287, 102] width 20 height 7
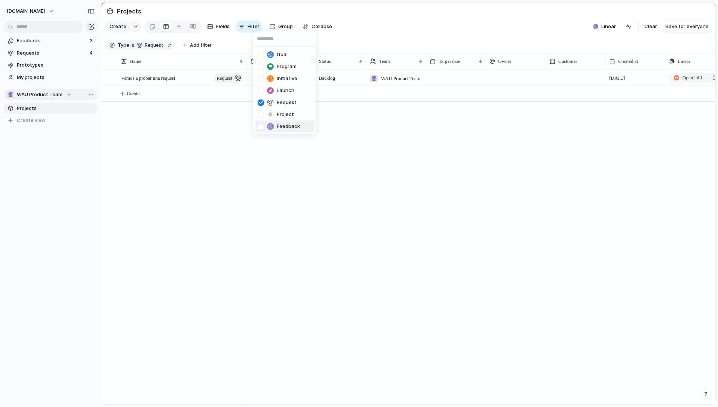
click at [343, 145] on div "Goal Program Initiative Launch Request Project Feedback" at bounding box center [359, 203] width 718 height 407
click at [62, 42] on span "Feedback" at bounding box center [52, 40] width 71 height 7
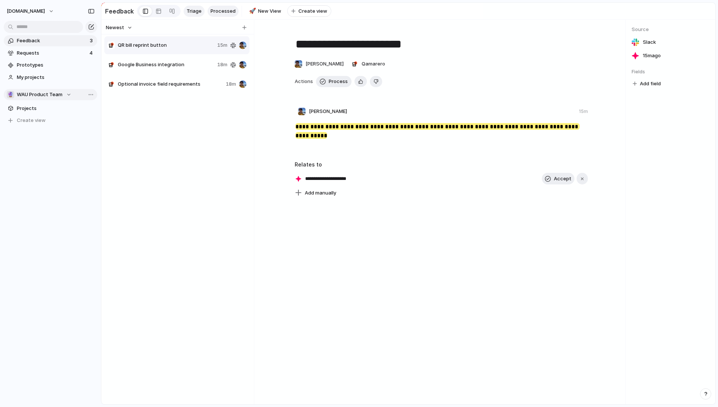
click at [229, 7] on span "Processed" at bounding box center [223, 10] width 25 height 7
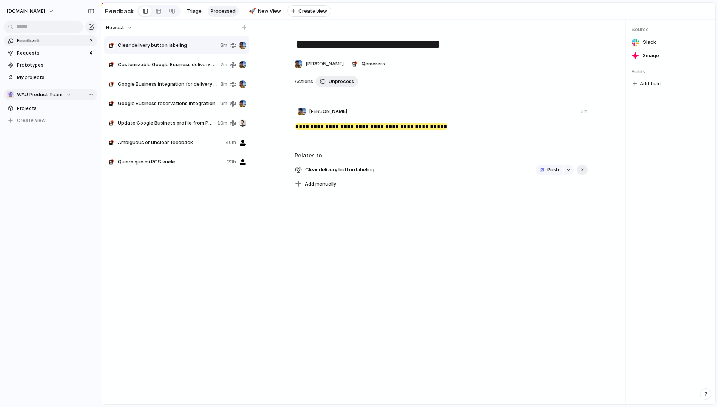
click at [347, 101] on div at bounding box center [441, 97] width 293 height 8
click at [493, 107] on div "**********" at bounding box center [441, 109] width 356 height 160
click at [379, 65] on span "Qamarero" at bounding box center [374, 63] width 24 height 7
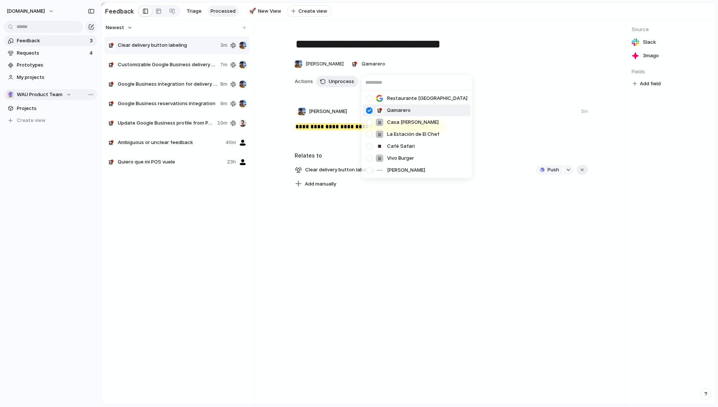
click at [466, 73] on div "Restaurante El Molino Osuna Qamarero Casa Joaquín La Estación de El Chef Café S…" at bounding box center [359, 203] width 718 height 407
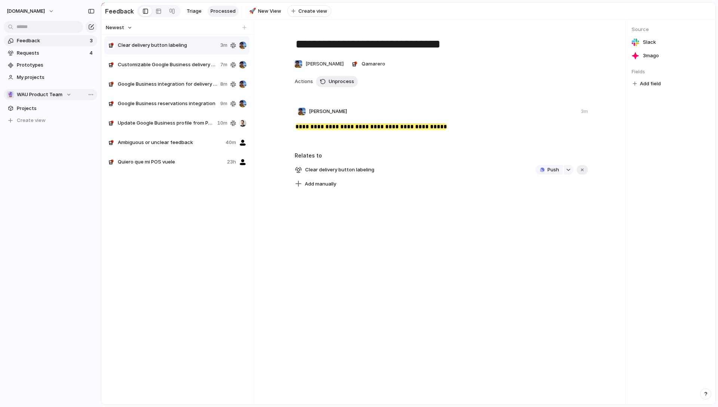
click at [359, 47] on textarea "**********" at bounding box center [441, 44] width 293 height 16
click at [520, 87] on div "Actions Unprocess Delete" at bounding box center [441, 81] width 293 height 11
